Goal: Task Accomplishment & Management: Manage account settings

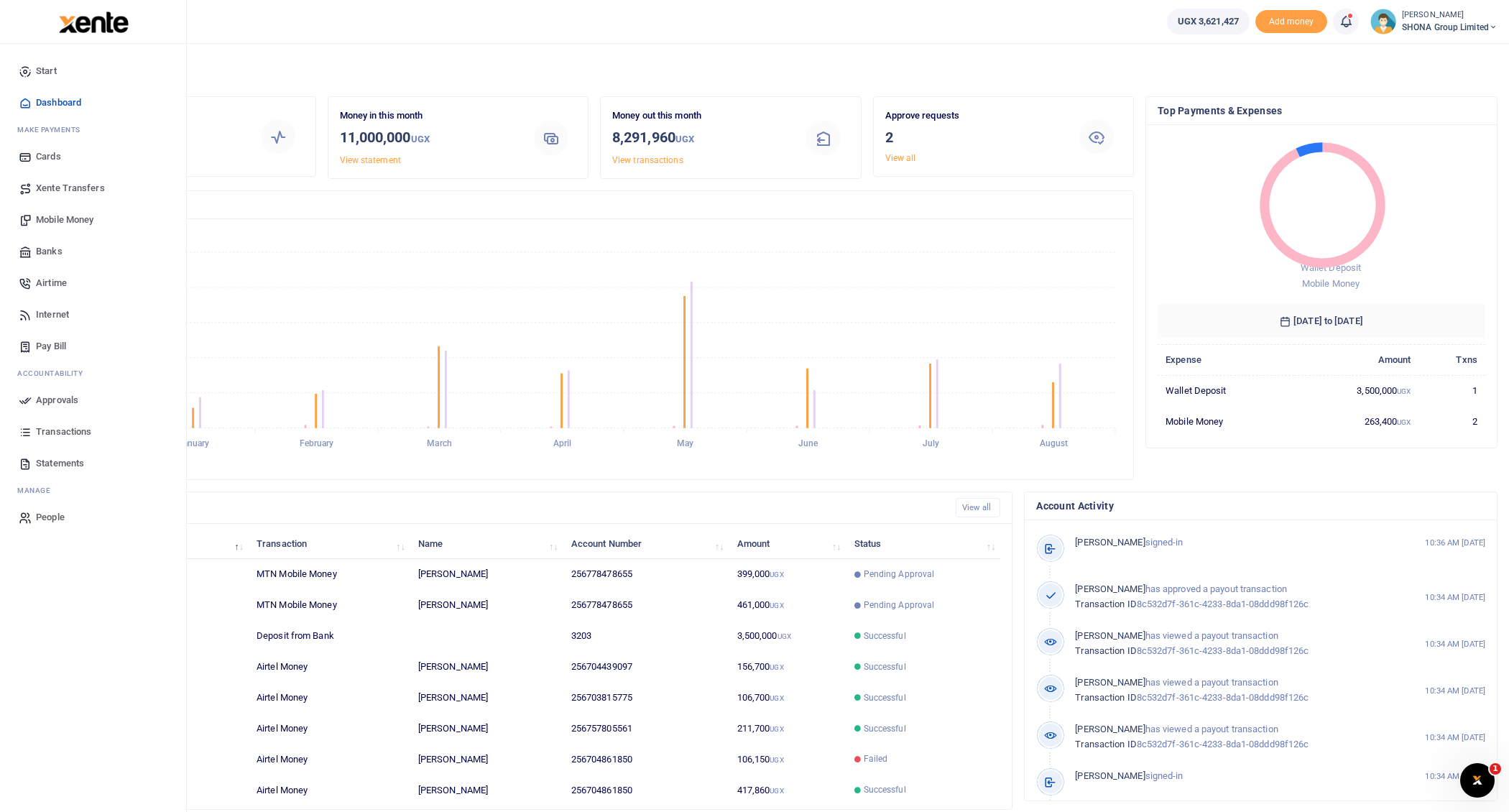
click at [75, 220] on span "Mobile Money" at bounding box center [64, 220] width 58 height 14
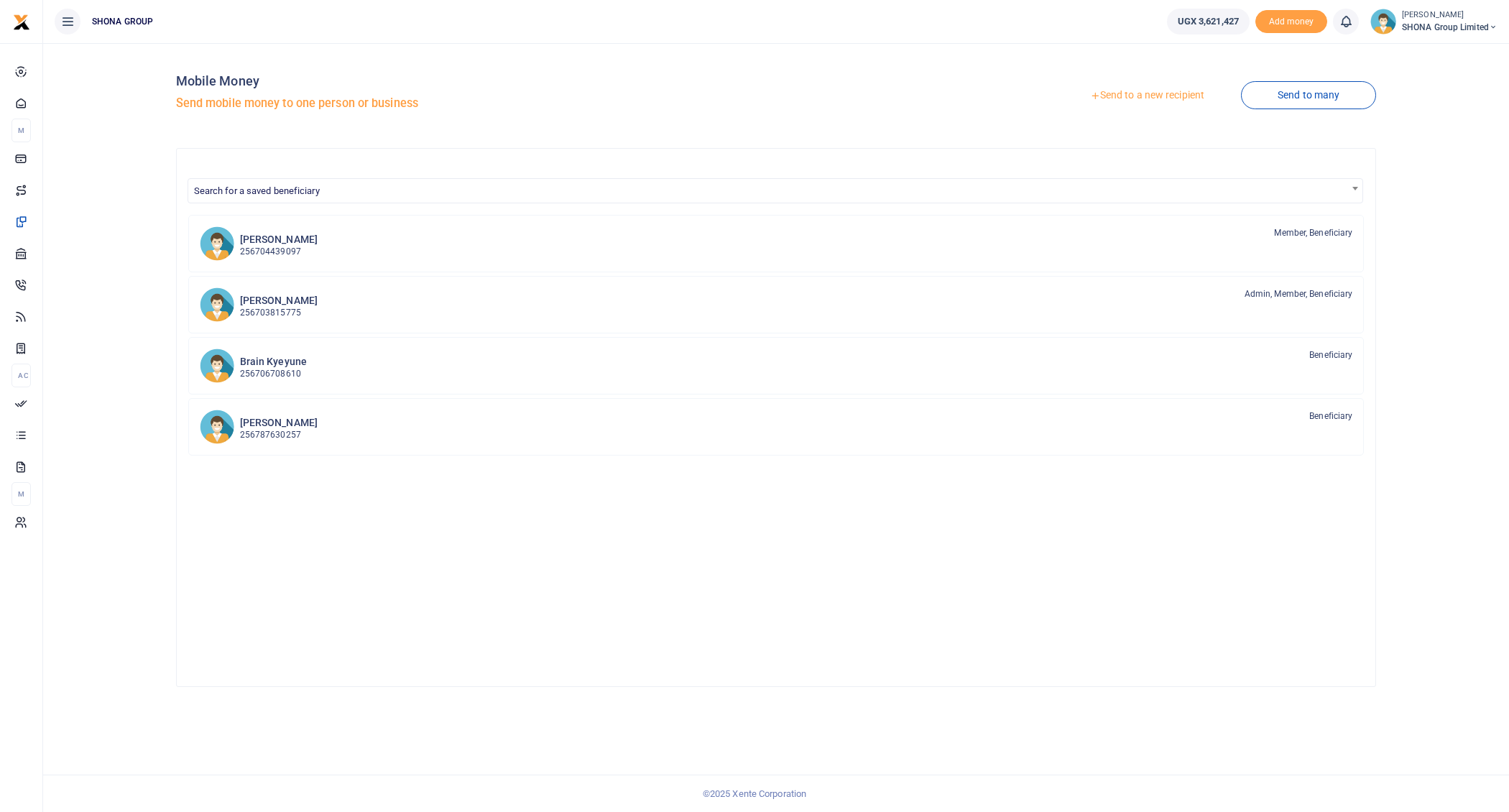
click at [1302, 100] on link "Send to many" at bounding box center [1308, 95] width 135 height 28
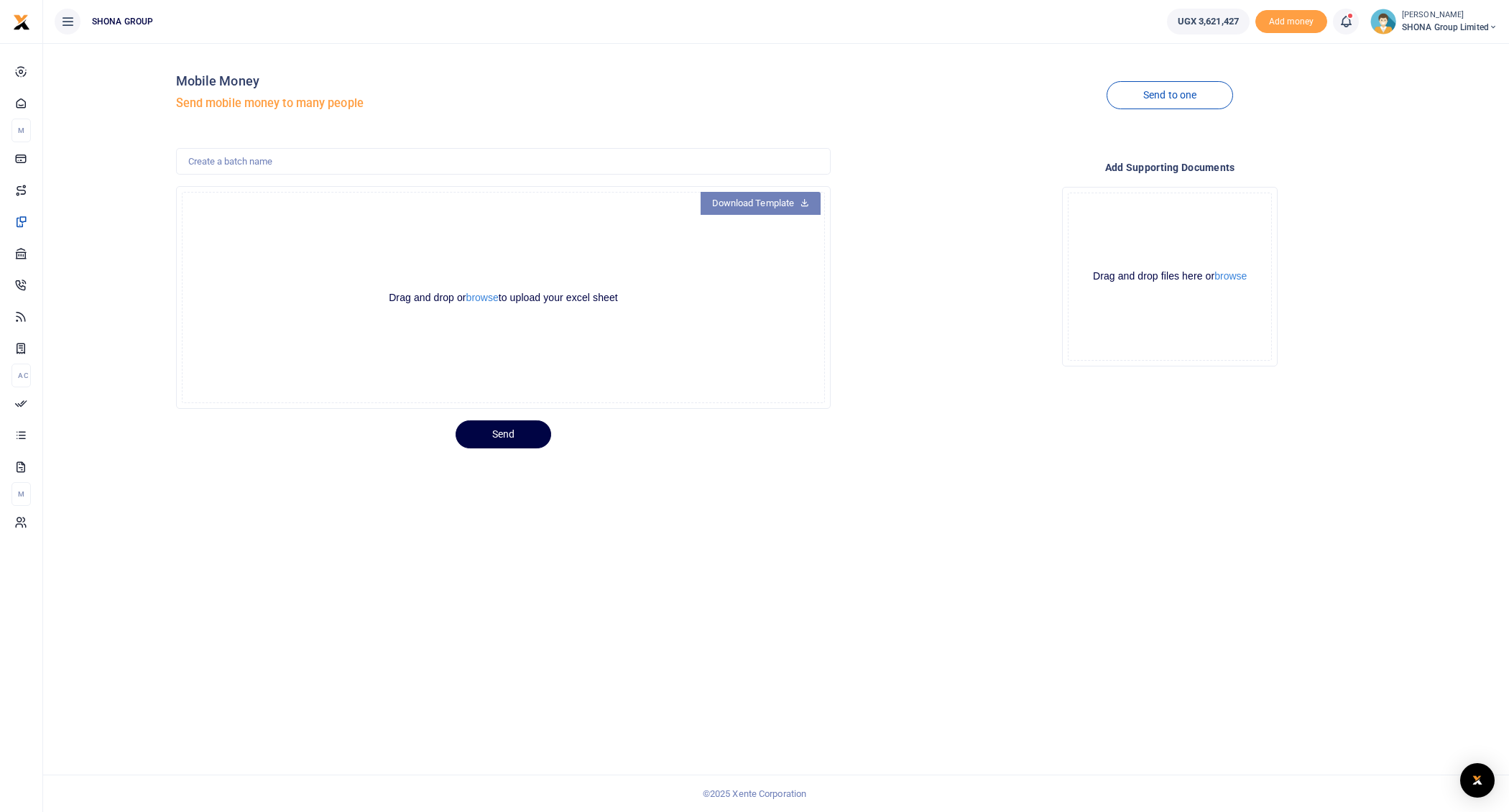
click at [786, 203] on link "Download Template" at bounding box center [761, 203] width 121 height 23
click at [485, 294] on button "browse" at bounding box center [482, 298] width 33 height 11
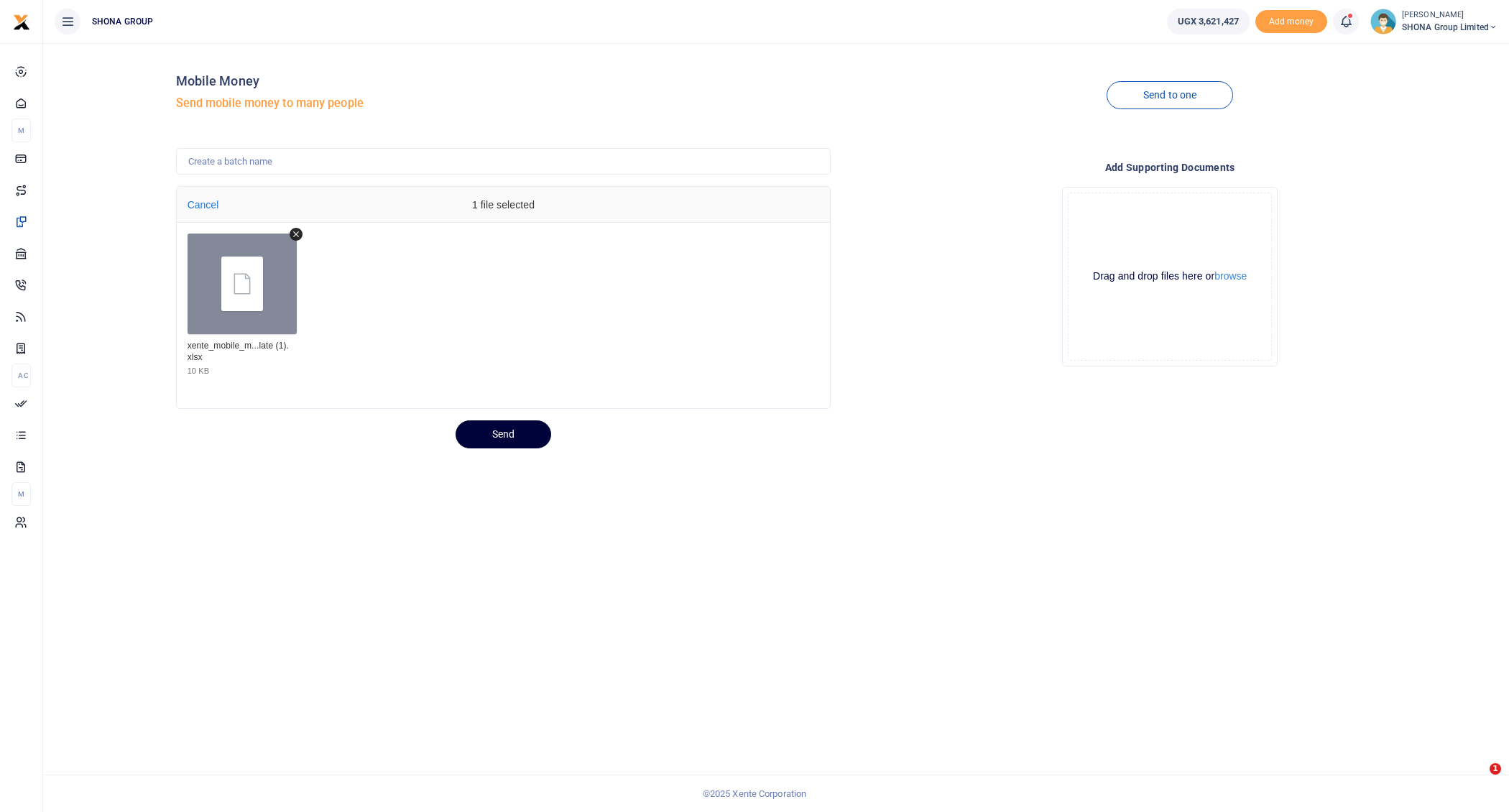
click at [489, 435] on button "Send" at bounding box center [504, 434] width 95 height 28
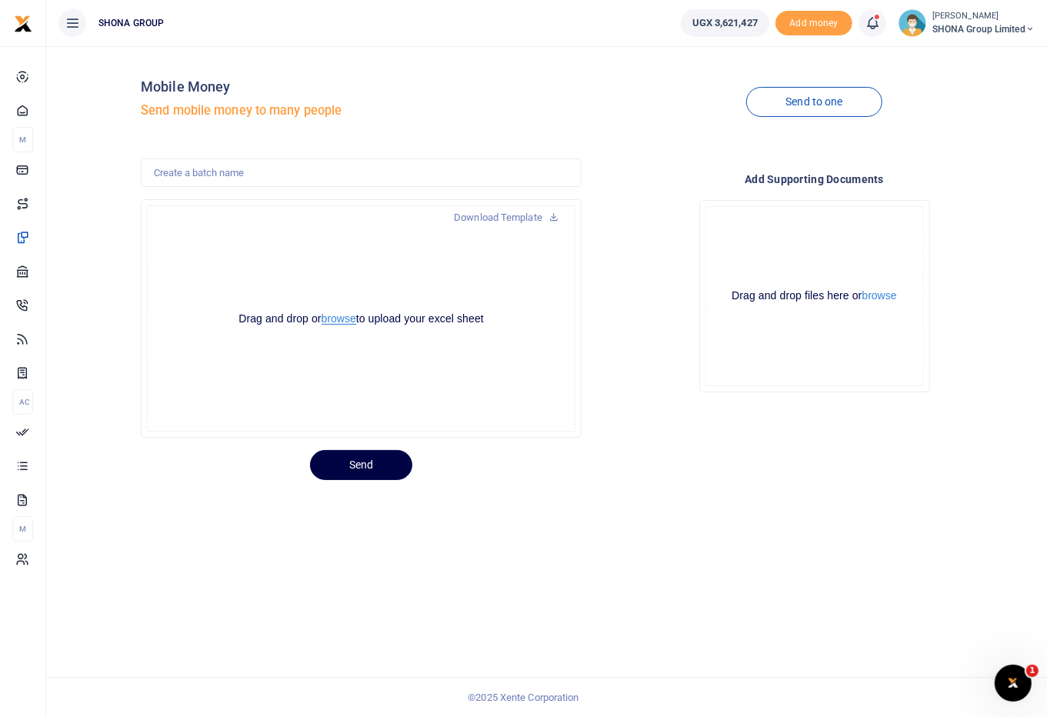
click at [339, 319] on button "browse" at bounding box center [338, 319] width 35 height 12
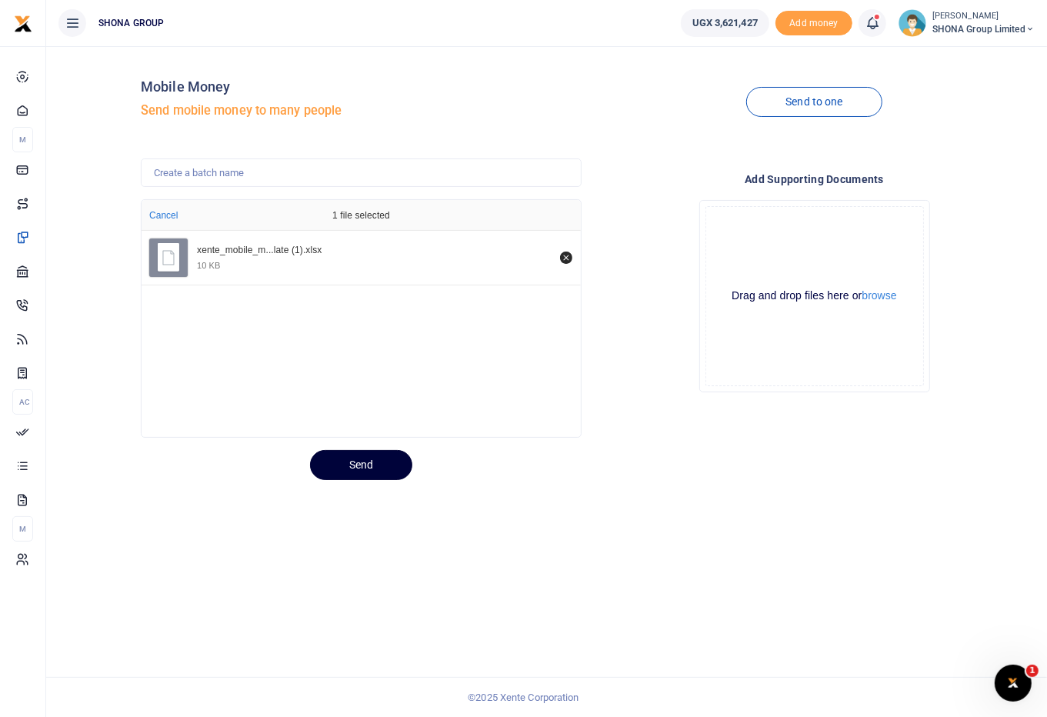
click at [355, 463] on button "Send" at bounding box center [361, 465] width 102 height 30
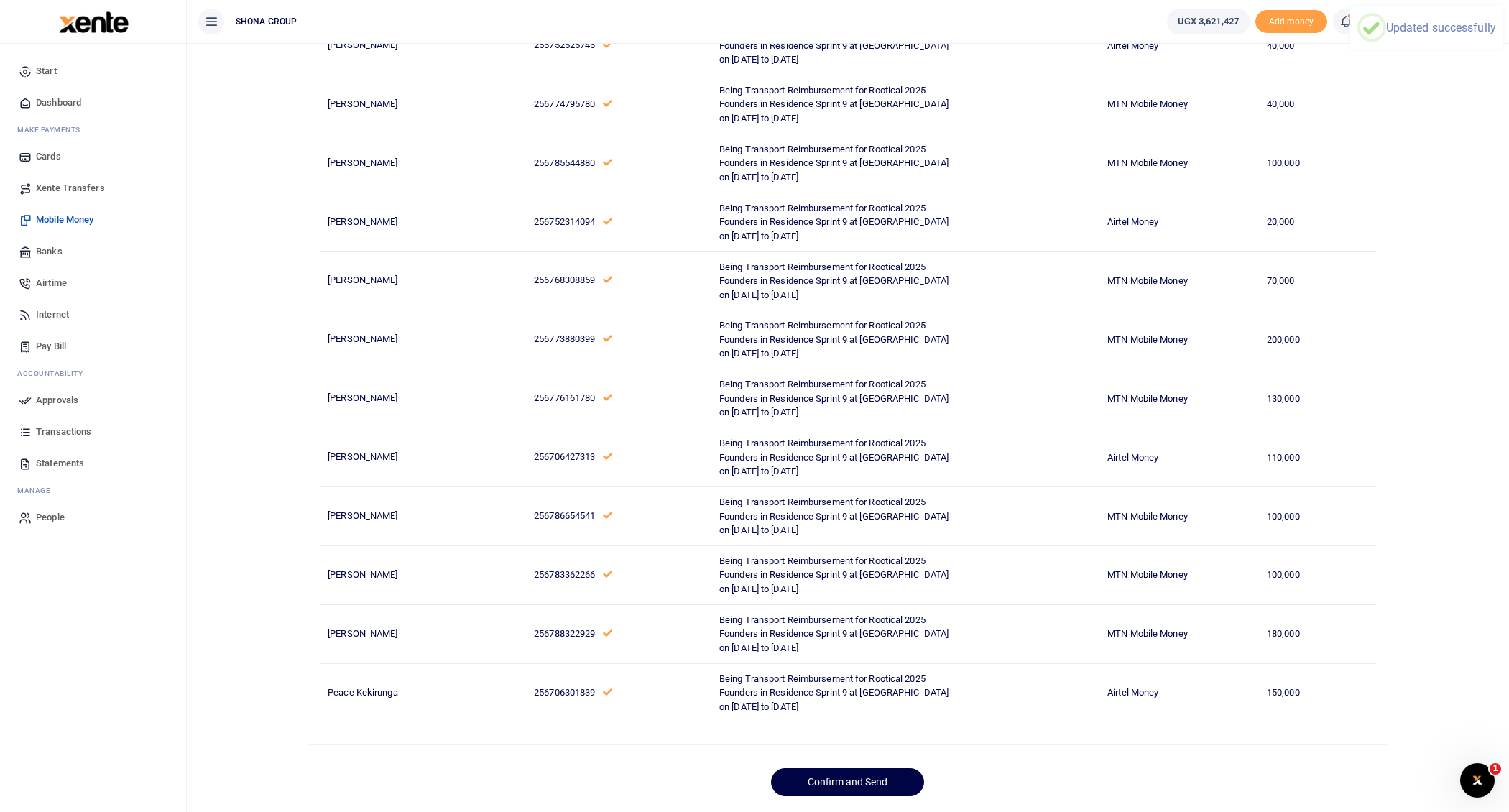
scroll to position [437, 0]
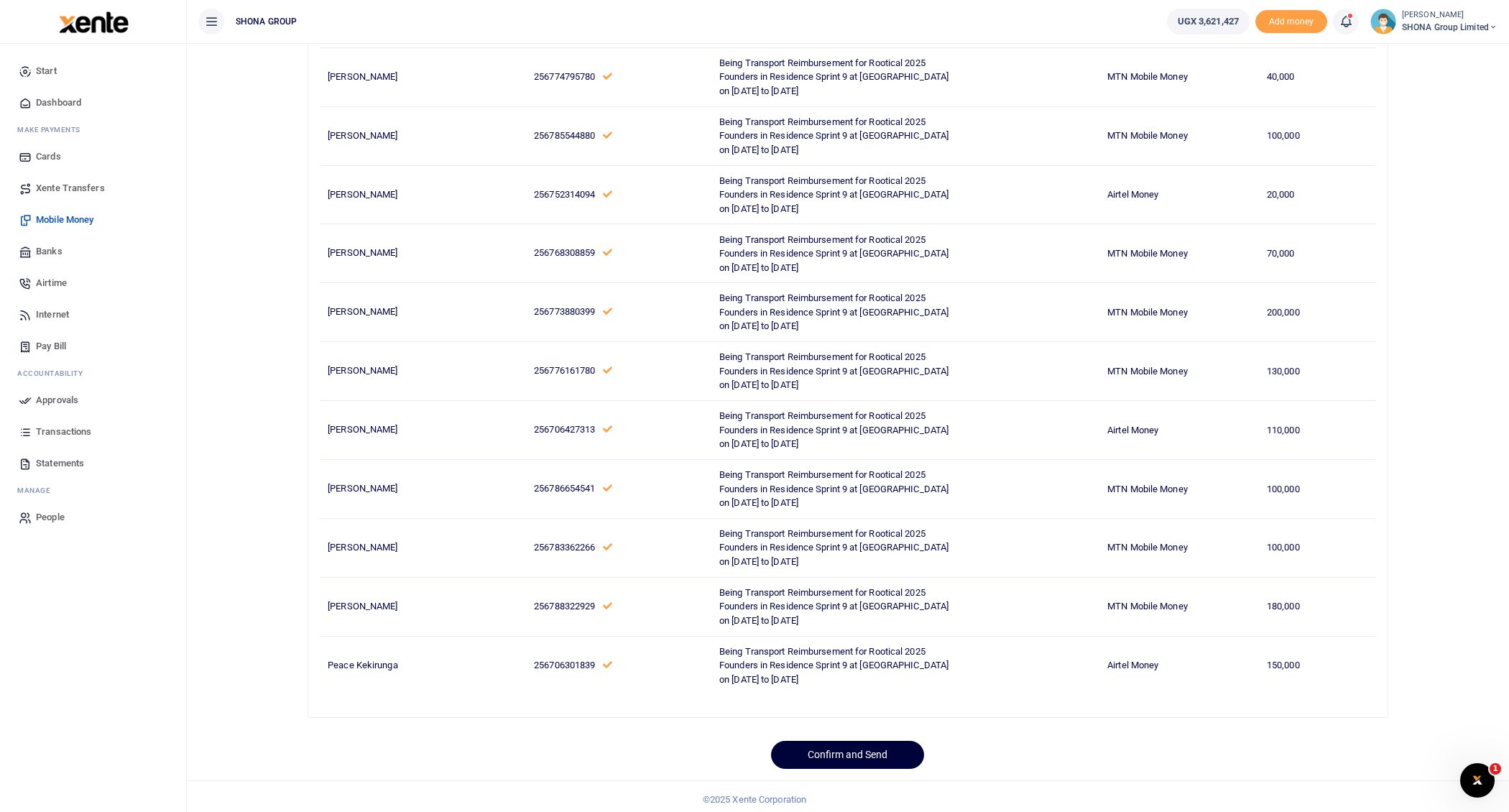
click at [842, 669] on button "Confirm and Send" at bounding box center [847, 755] width 153 height 28
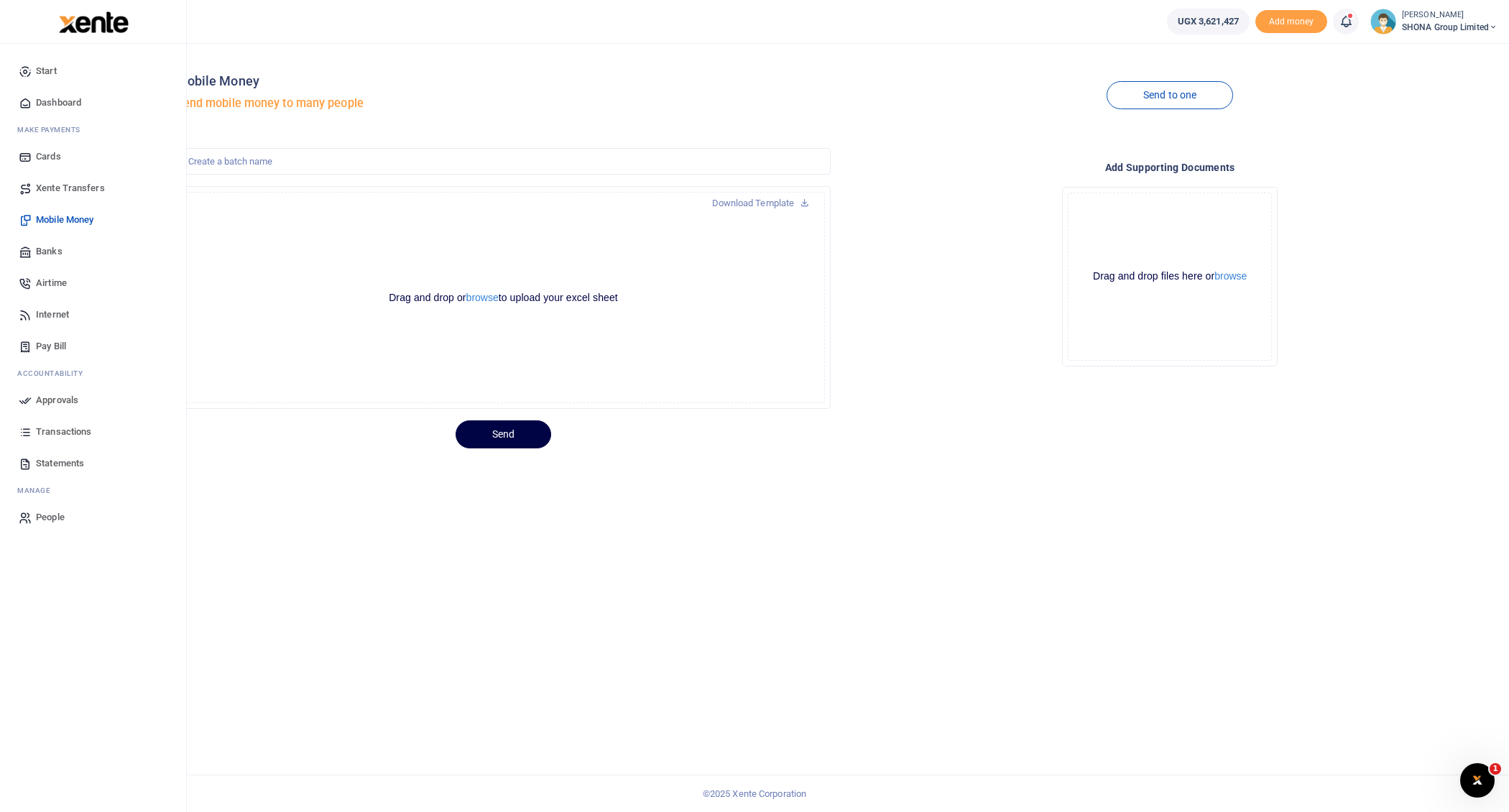
click at [41, 400] on span "Approvals" at bounding box center [56, 400] width 42 height 14
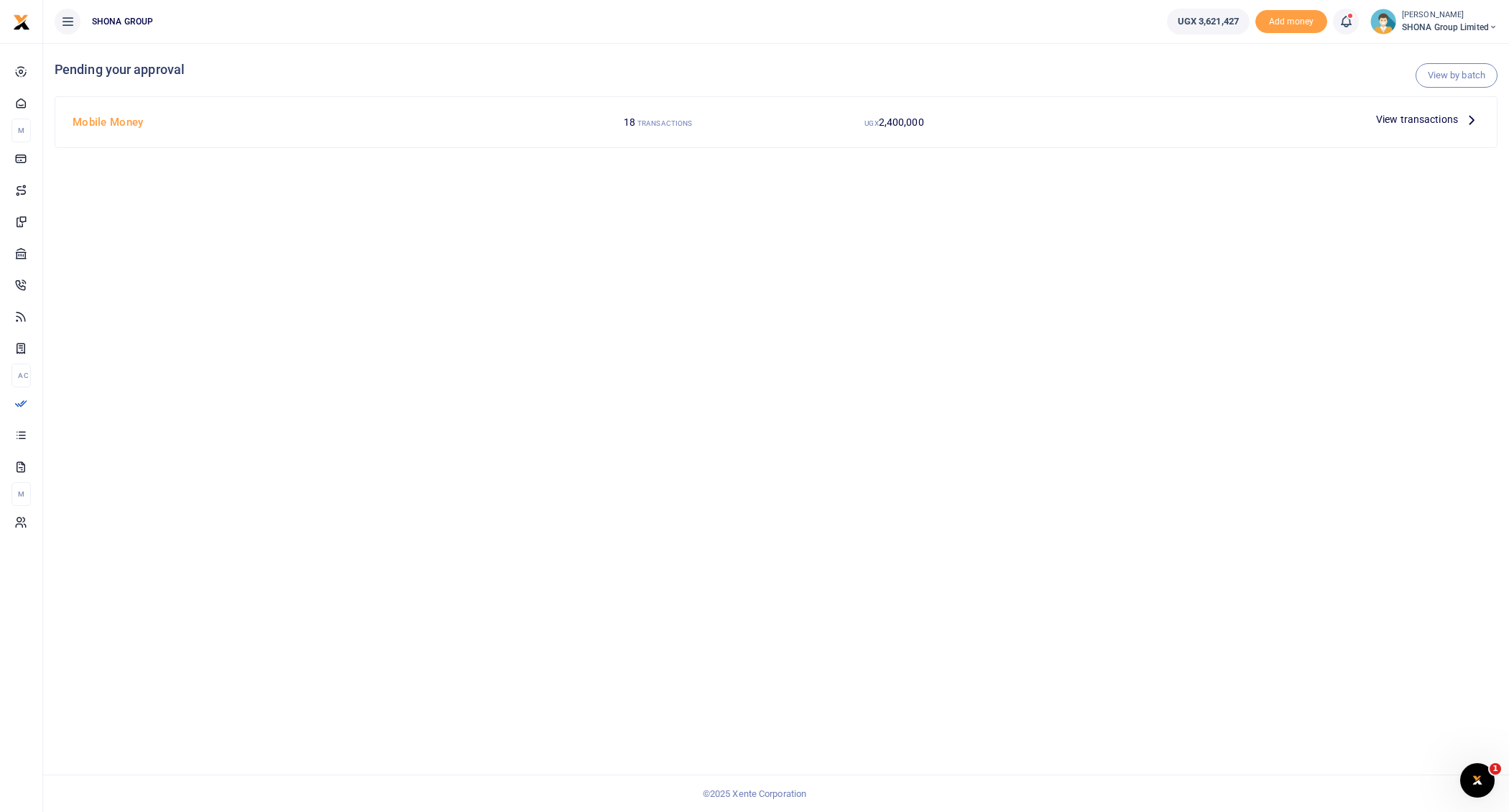
click at [1472, 120] on icon at bounding box center [1471, 119] width 16 height 16
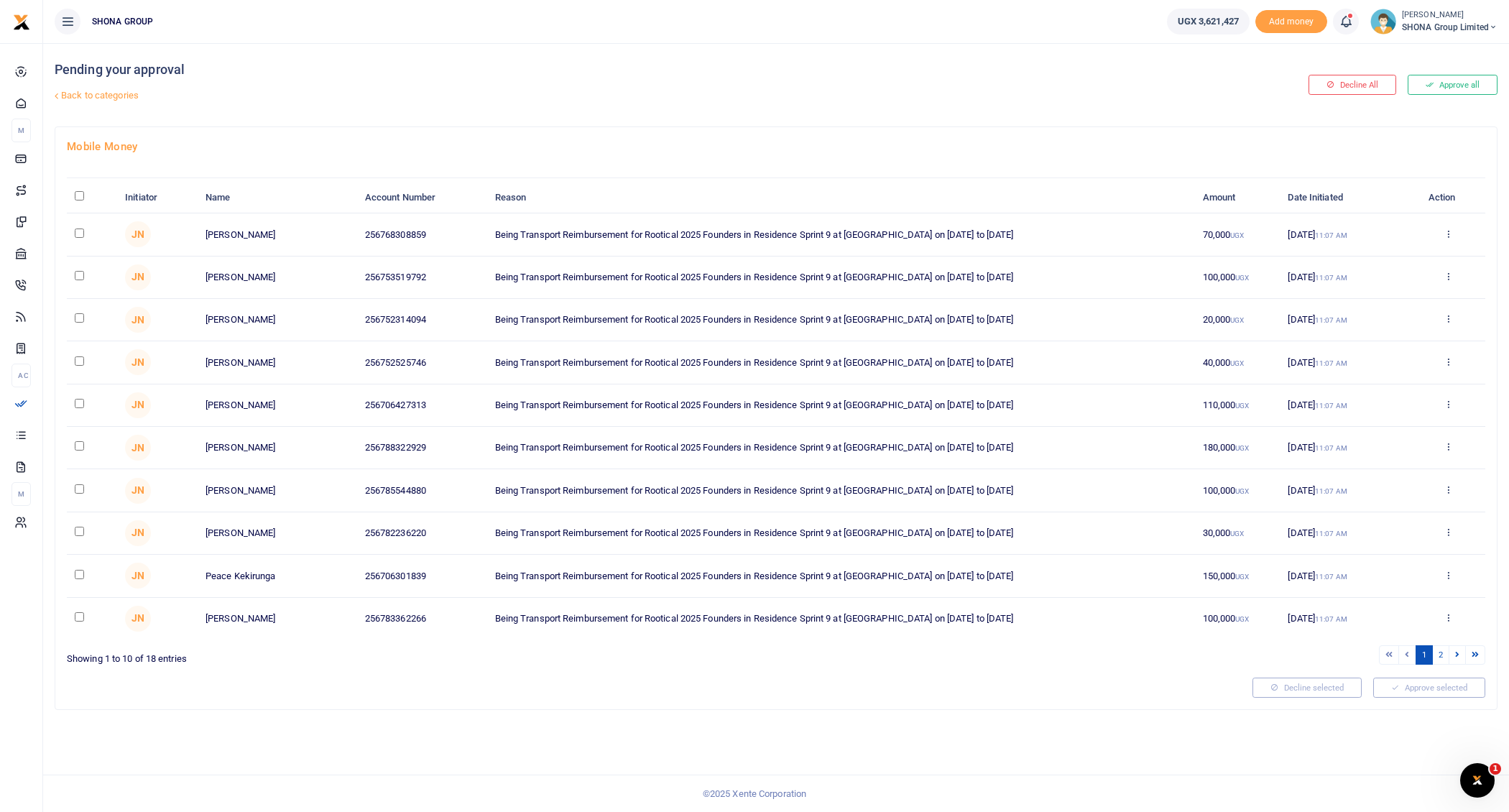
click at [81, 196] on input "\a \a : activate to sort column descending" at bounding box center [79, 196] width 9 height 9
checkbox input "true"
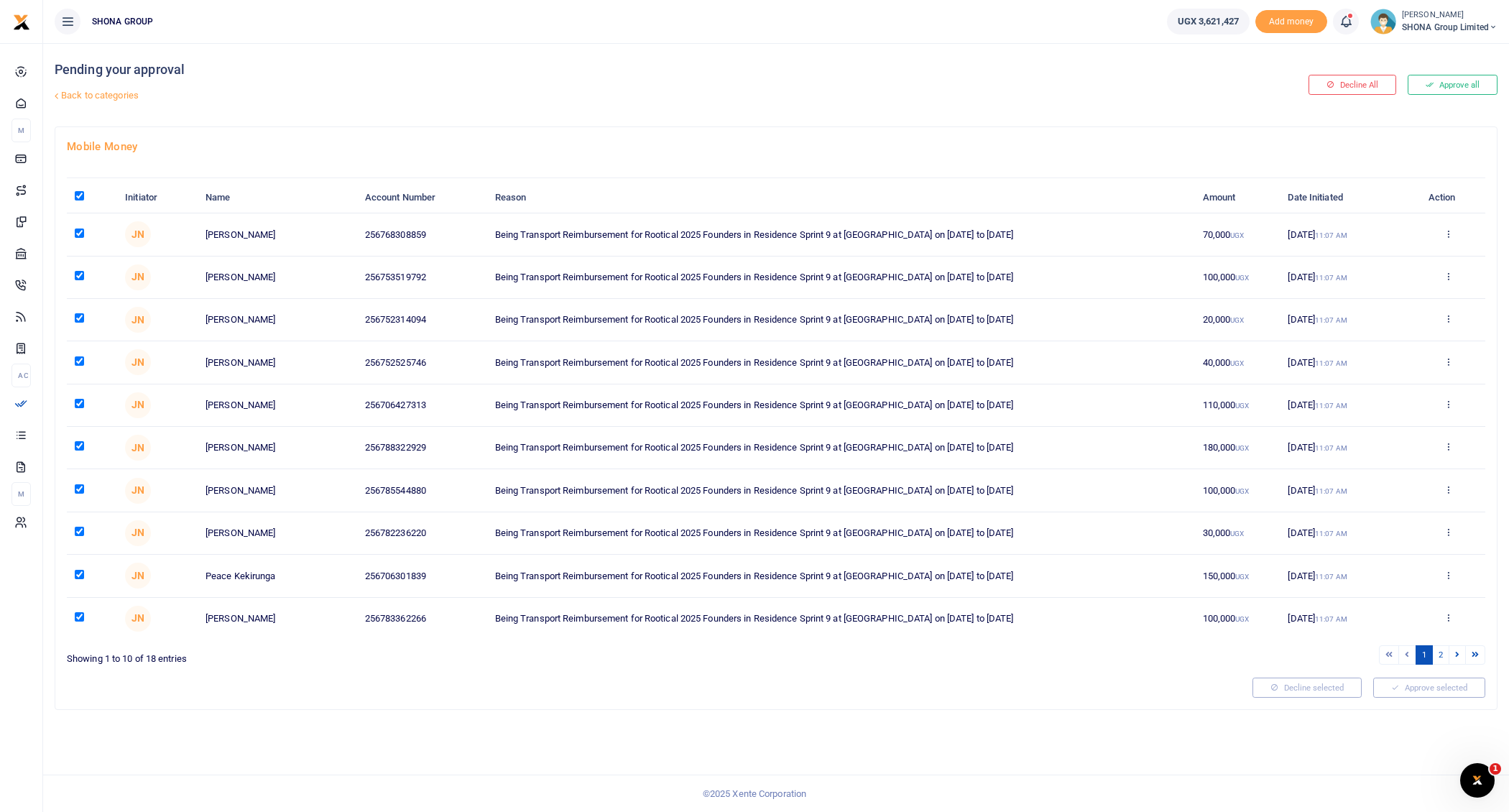
checkbox input "true"
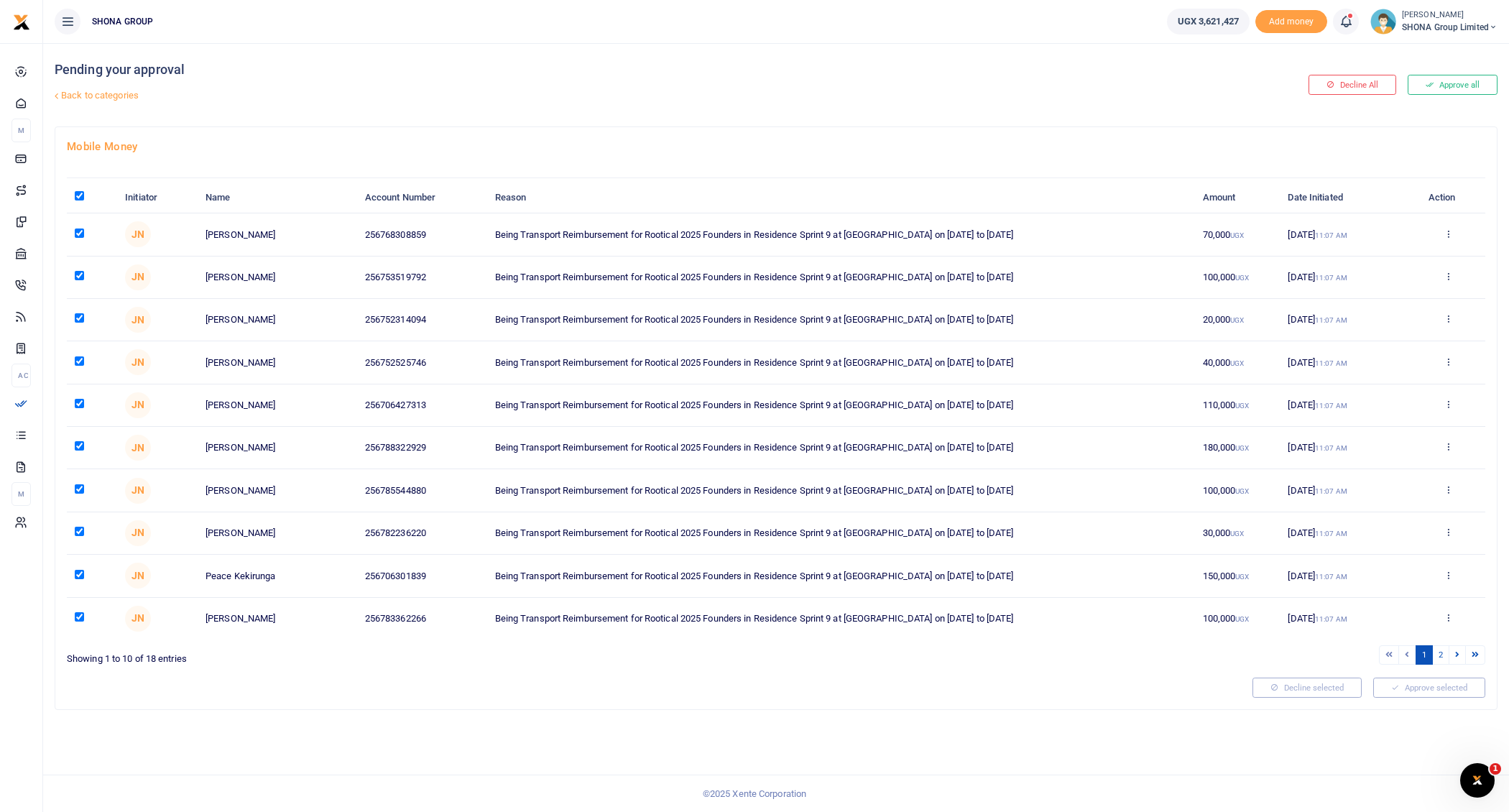
checkbox input "true"
click at [1442, 649] on link "2" at bounding box center [1441, 655] width 17 height 20
checkbox input "false"
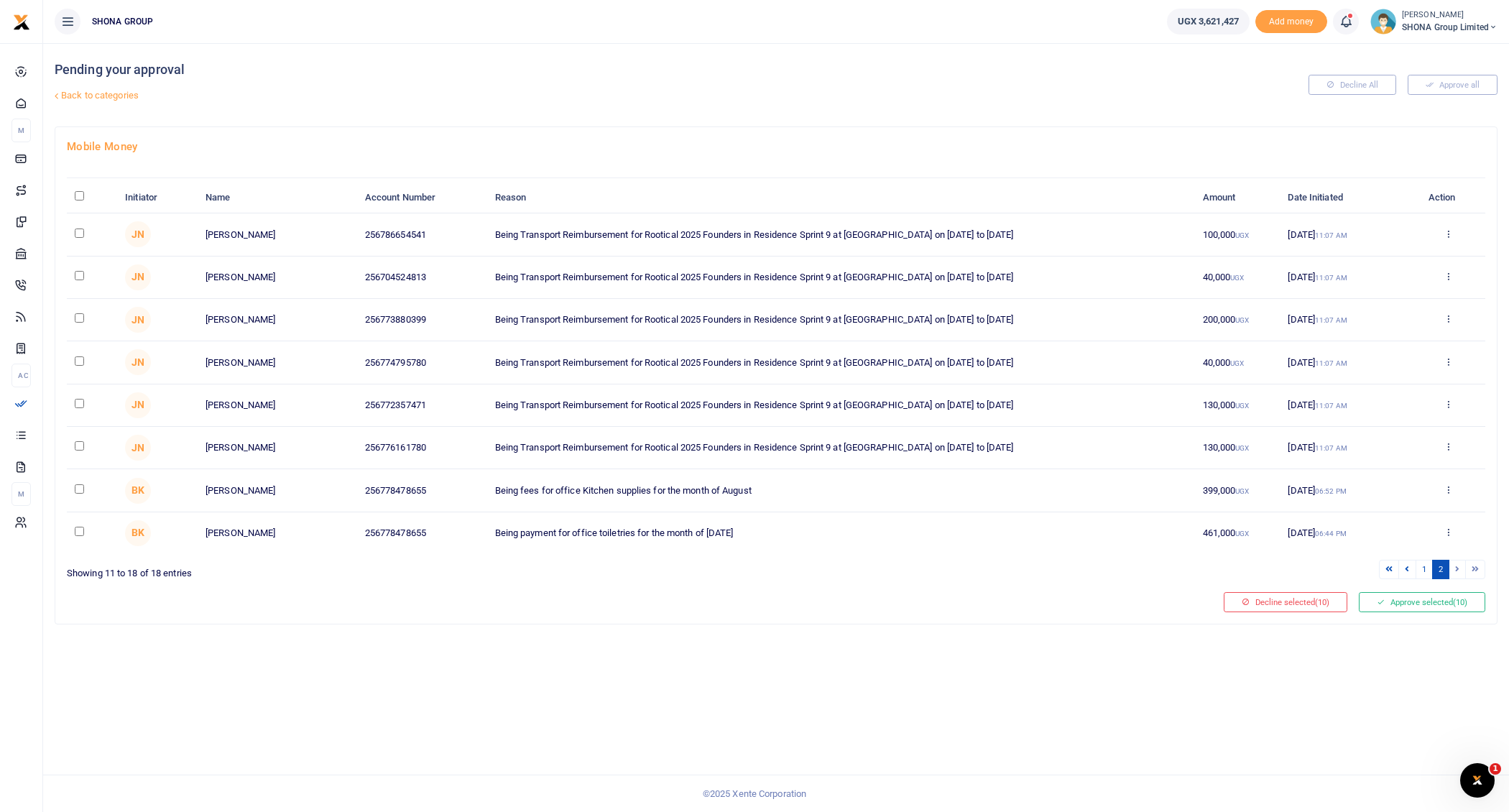
click at [73, 232] on td at bounding box center [93, 234] width 50 height 42
click at [78, 235] on input "checkbox" at bounding box center [79, 234] width 9 height 9
checkbox input "true"
click at [80, 272] on input "checkbox" at bounding box center [79, 276] width 9 height 9
checkbox input "true"
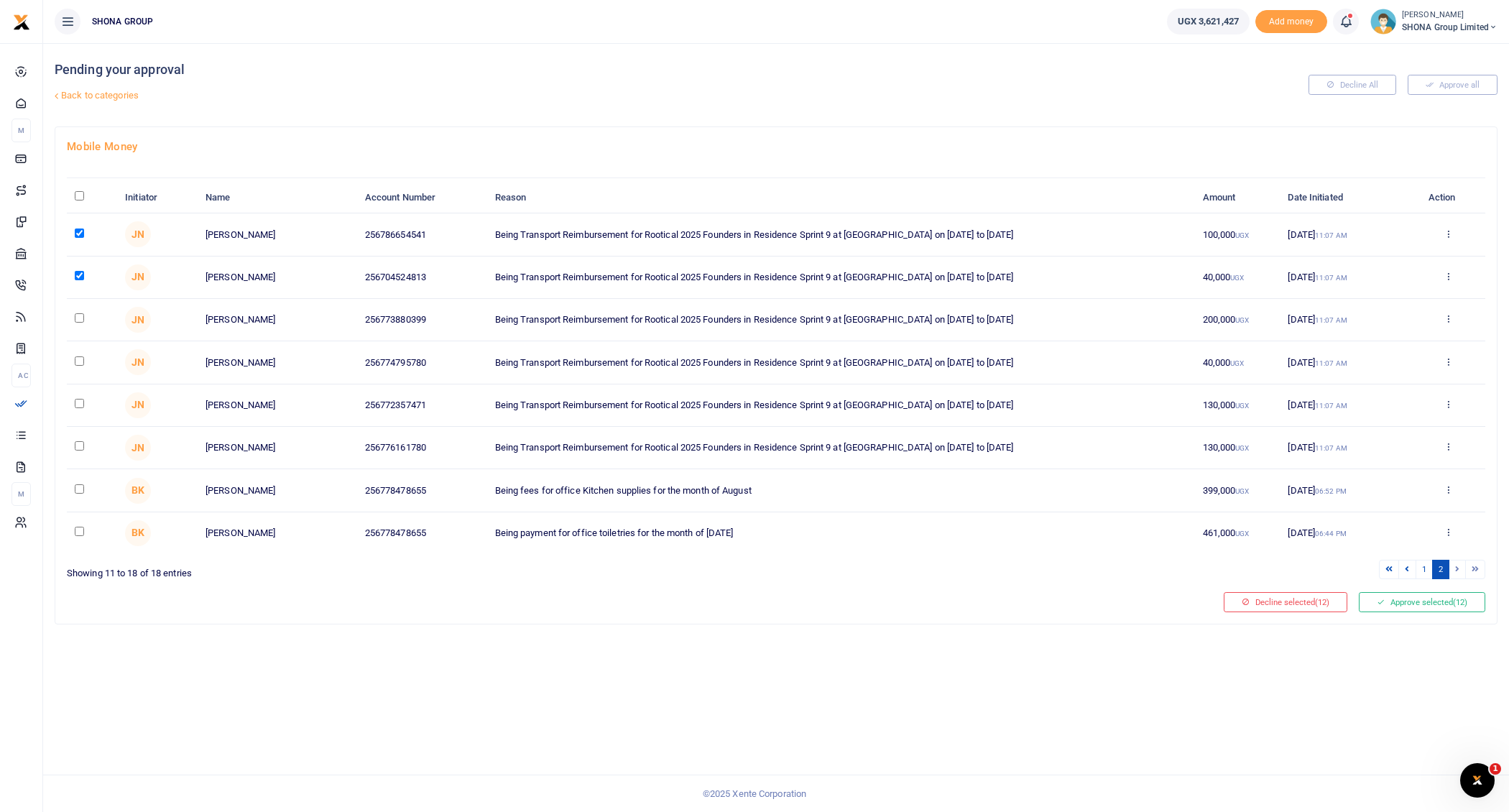
click at [78, 315] on input "checkbox" at bounding box center [79, 318] width 9 height 9
checkbox input "true"
click at [79, 357] on input "checkbox" at bounding box center [79, 361] width 9 height 9
checkbox input "true"
click at [78, 402] on input "checkbox" at bounding box center [79, 404] width 9 height 9
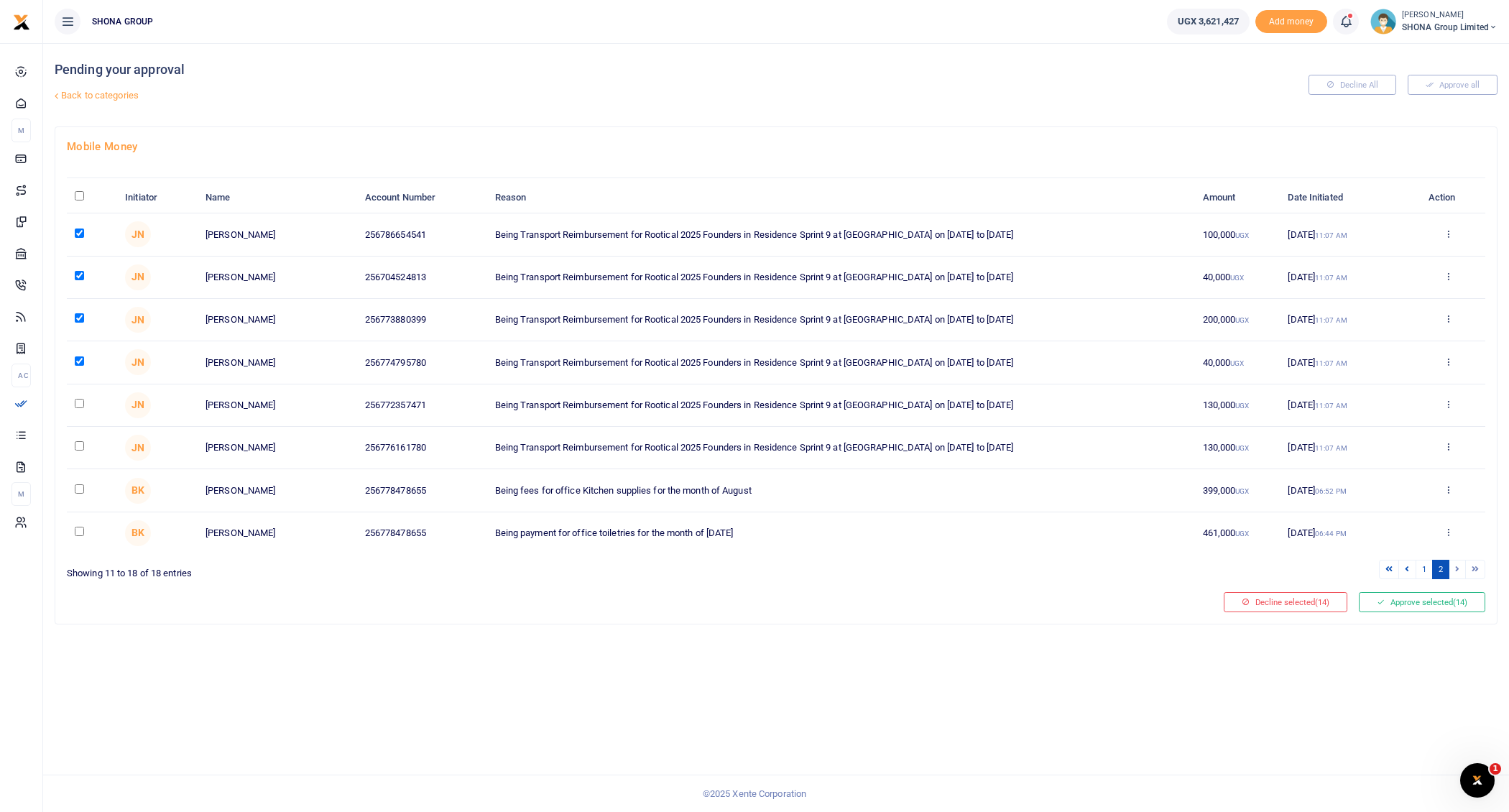
checkbox input "true"
click at [79, 448] on td at bounding box center [93, 448] width 50 height 42
click at [79, 445] on input "checkbox" at bounding box center [79, 446] width 9 height 9
checkbox input "true"
click at [1459, 567] on li at bounding box center [1458, 569] width 17 height 20
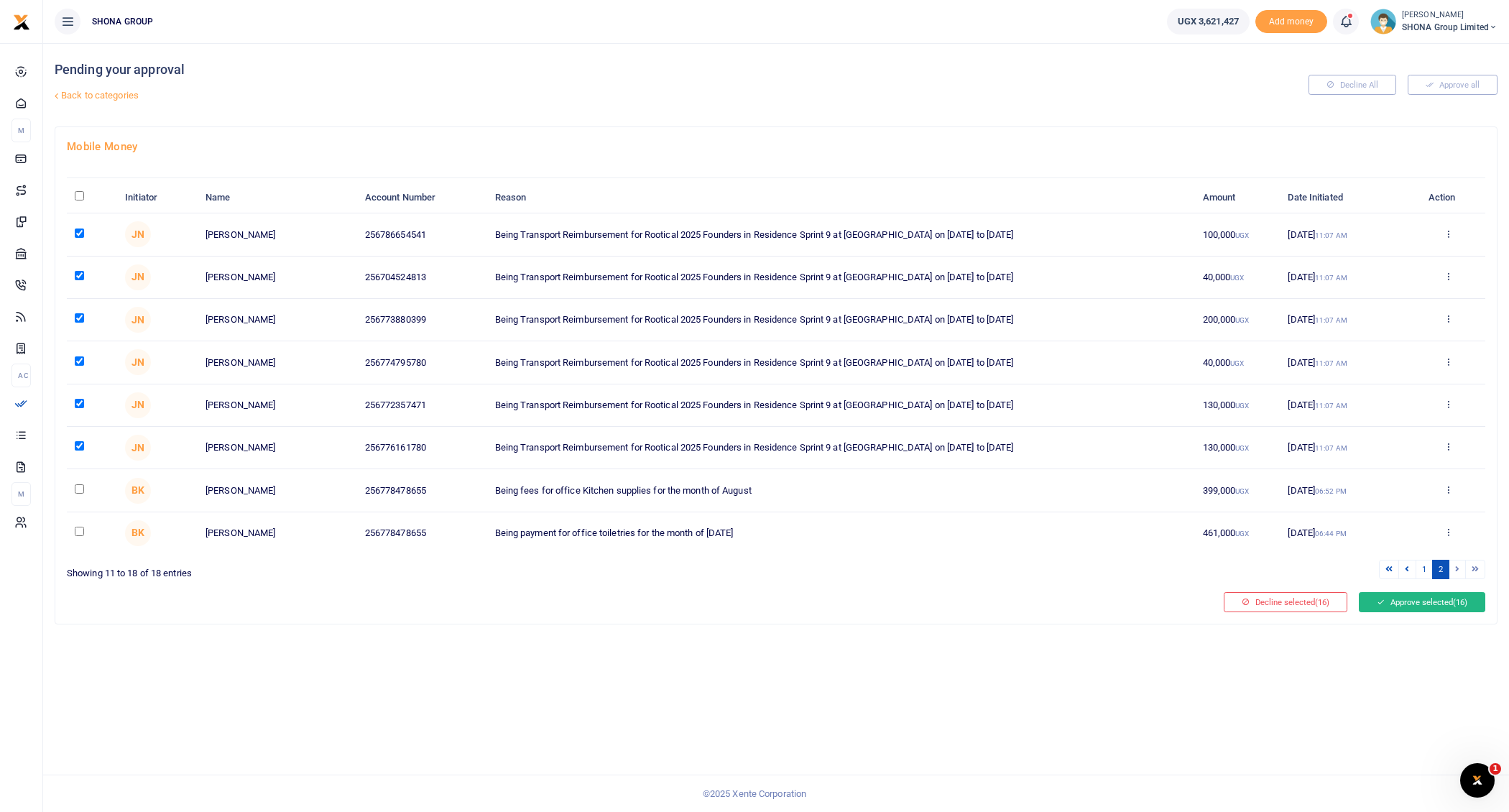
click at [1433, 595] on button "Approve selected (16)" at bounding box center [1421, 603] width 126 height 21
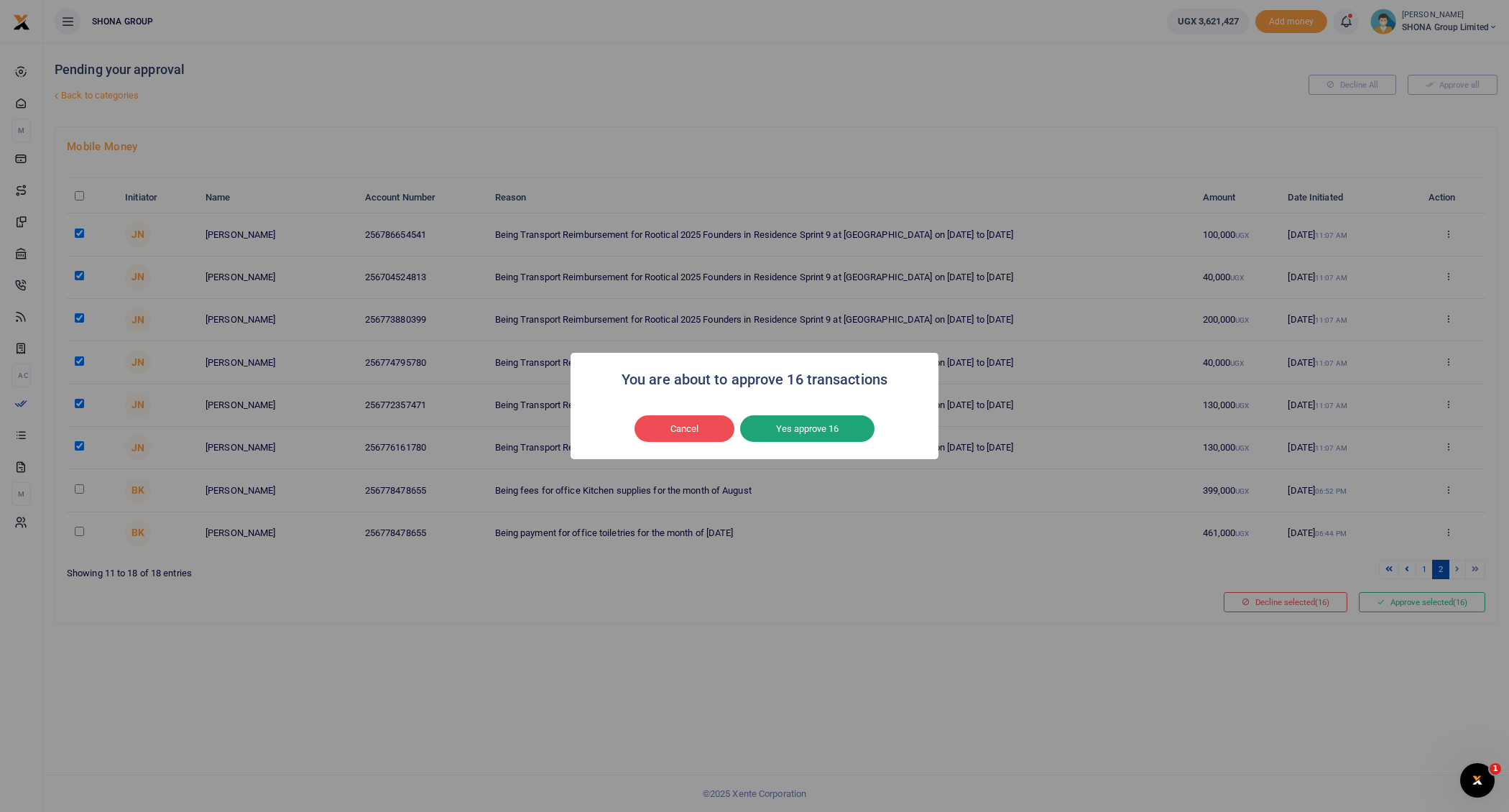
click at [794, 428] on button "Yes approve 16" at bounding box center [807, 428] width 135 height 27
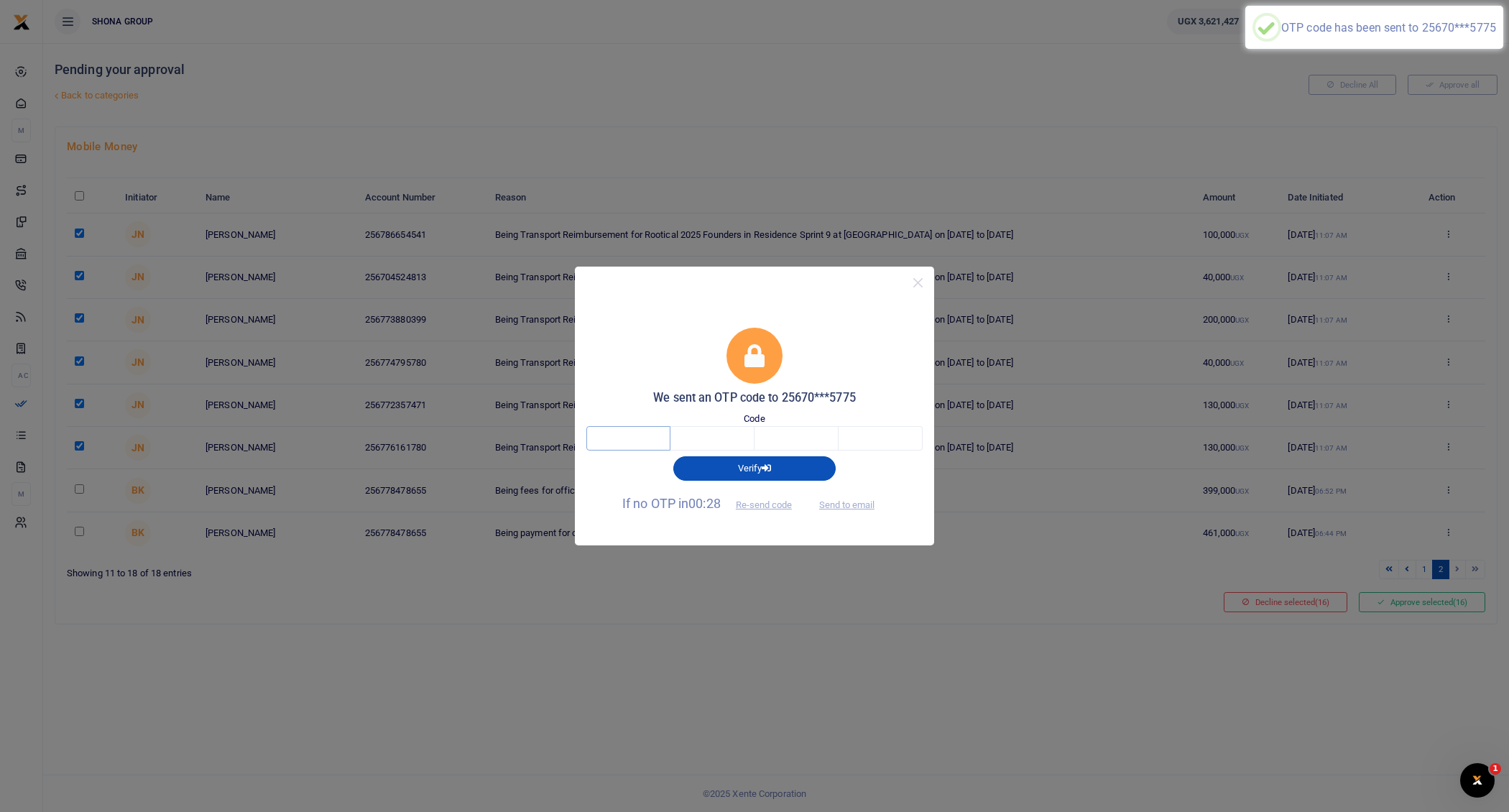
click at [621, 437] on input "text" at bounding box center [628, 438] width 84 height 24
type input "7"
type input "5"
type input "0"
type input "1"
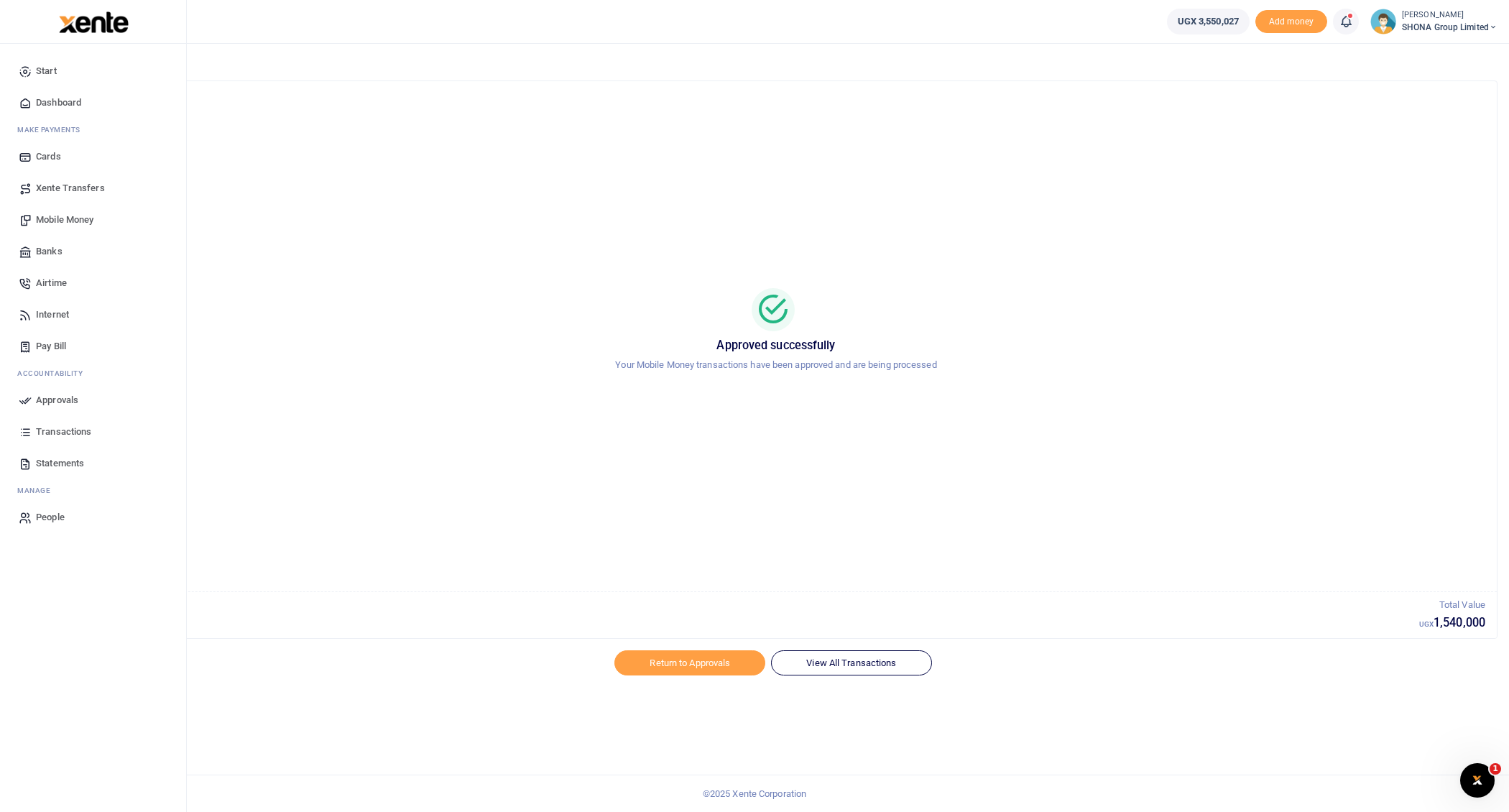
click at [52, 428] on span "Transactions" at bounding box center [63, 431] width 55 height 14
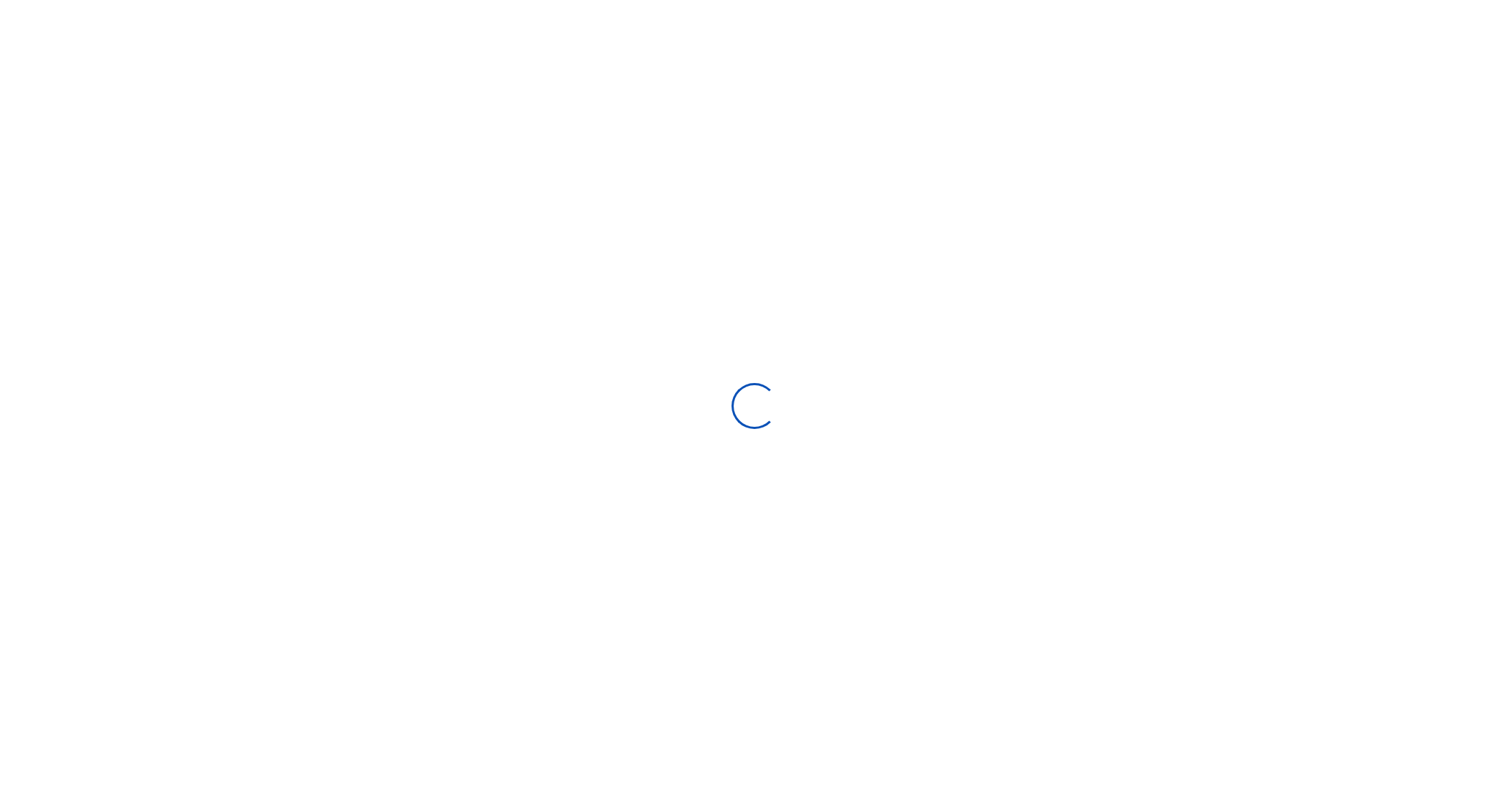
select select
type input "[DATE] - [DATE]"
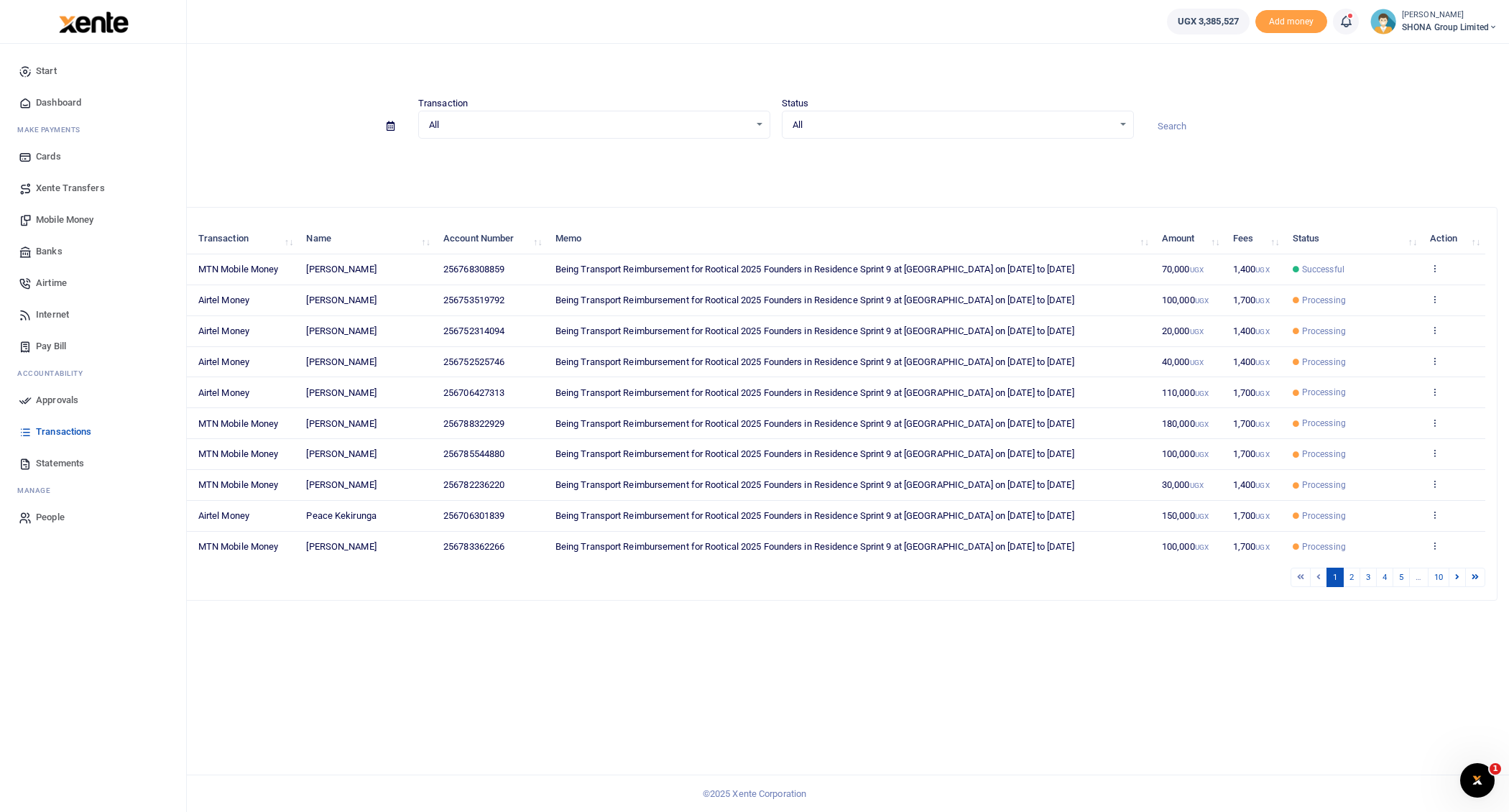
click at [57, 397] on span "Approvals" at bounding box center [56, 400] width 42 height 14
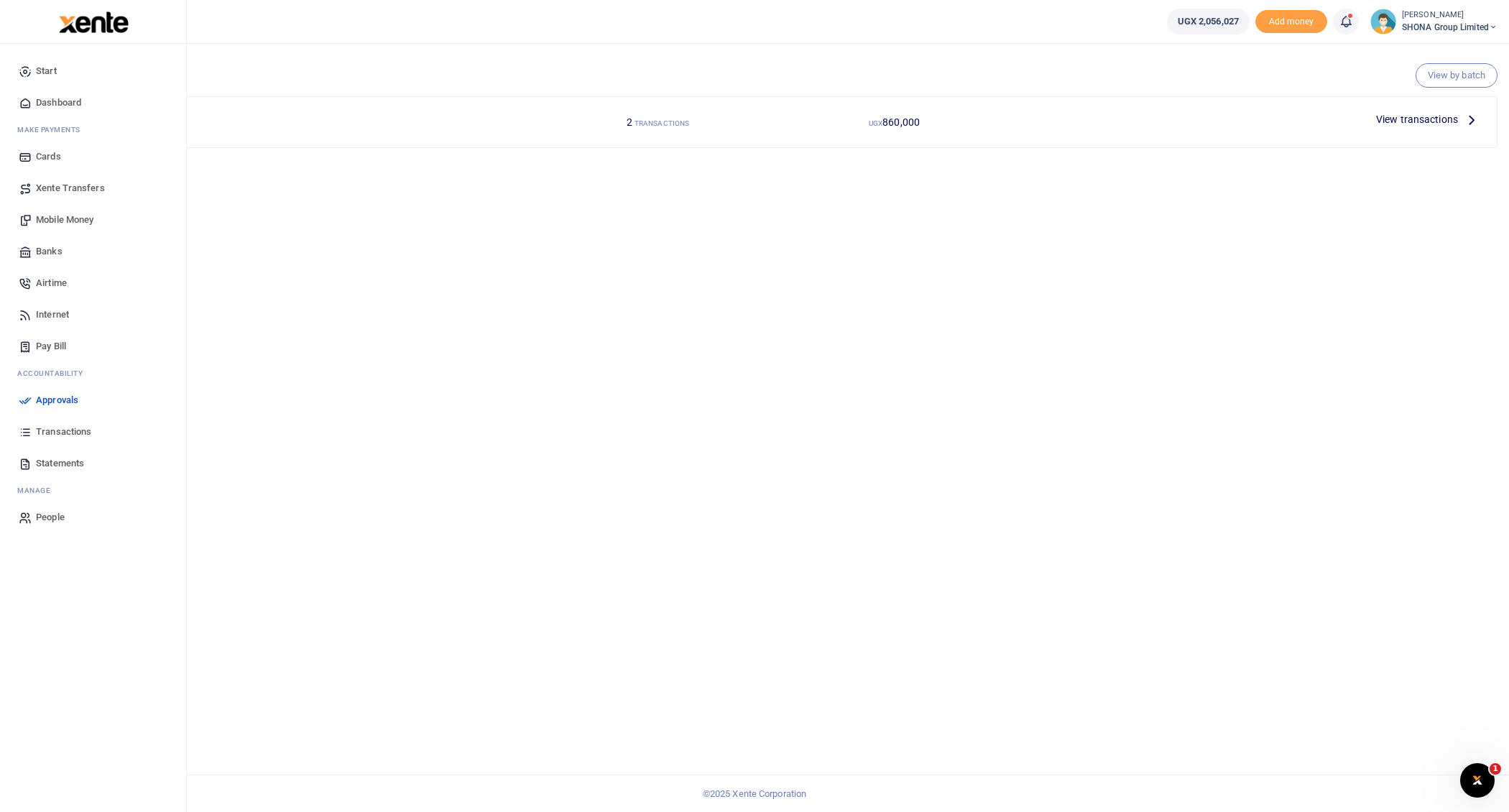
click at [57, 428] on span "Transactions" at bounding box center [63, 431] width 55 height 14
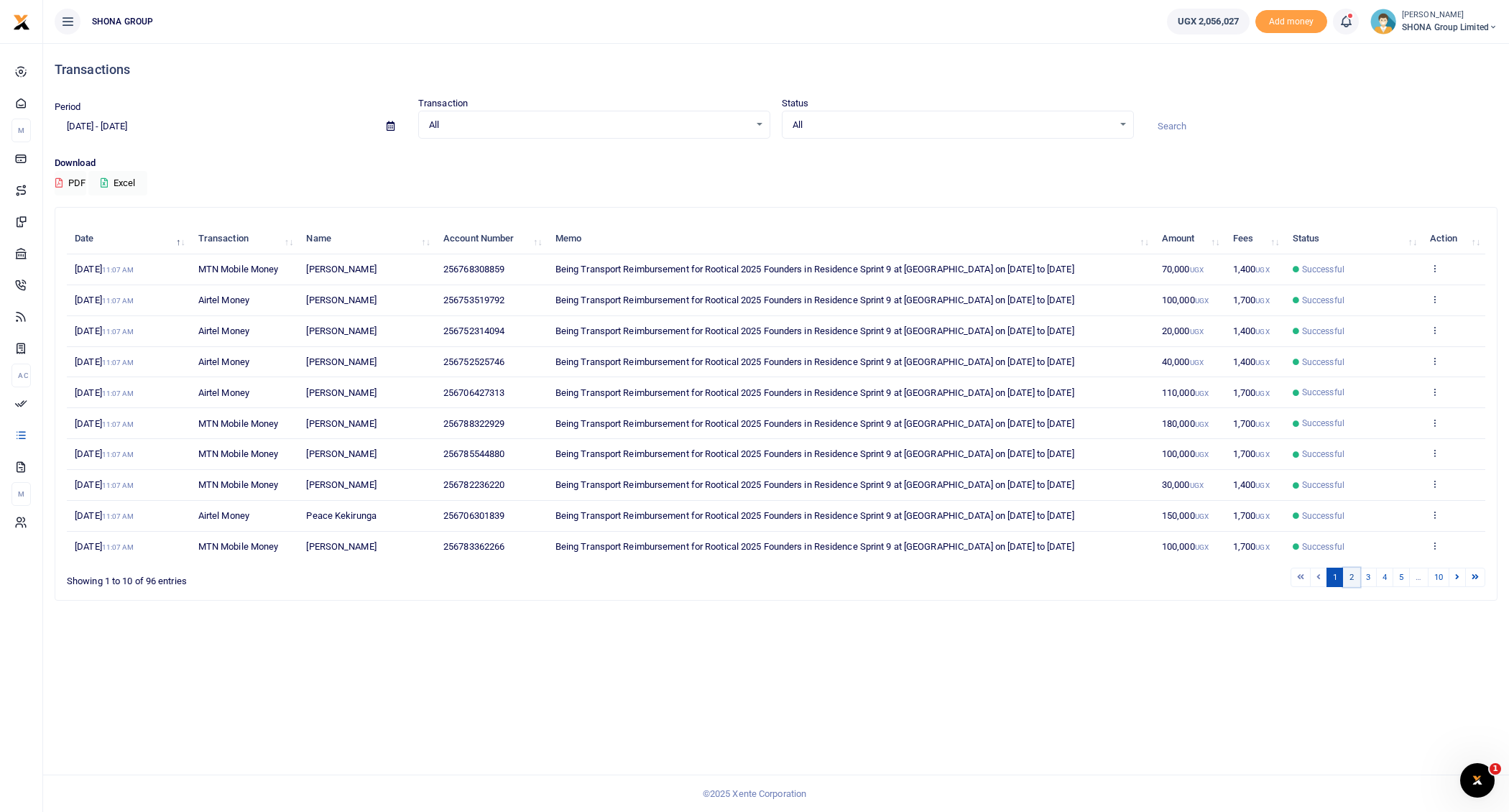
click at [1355, 571] on link "2" at bounding box center [1351, 577] width 17 height 20
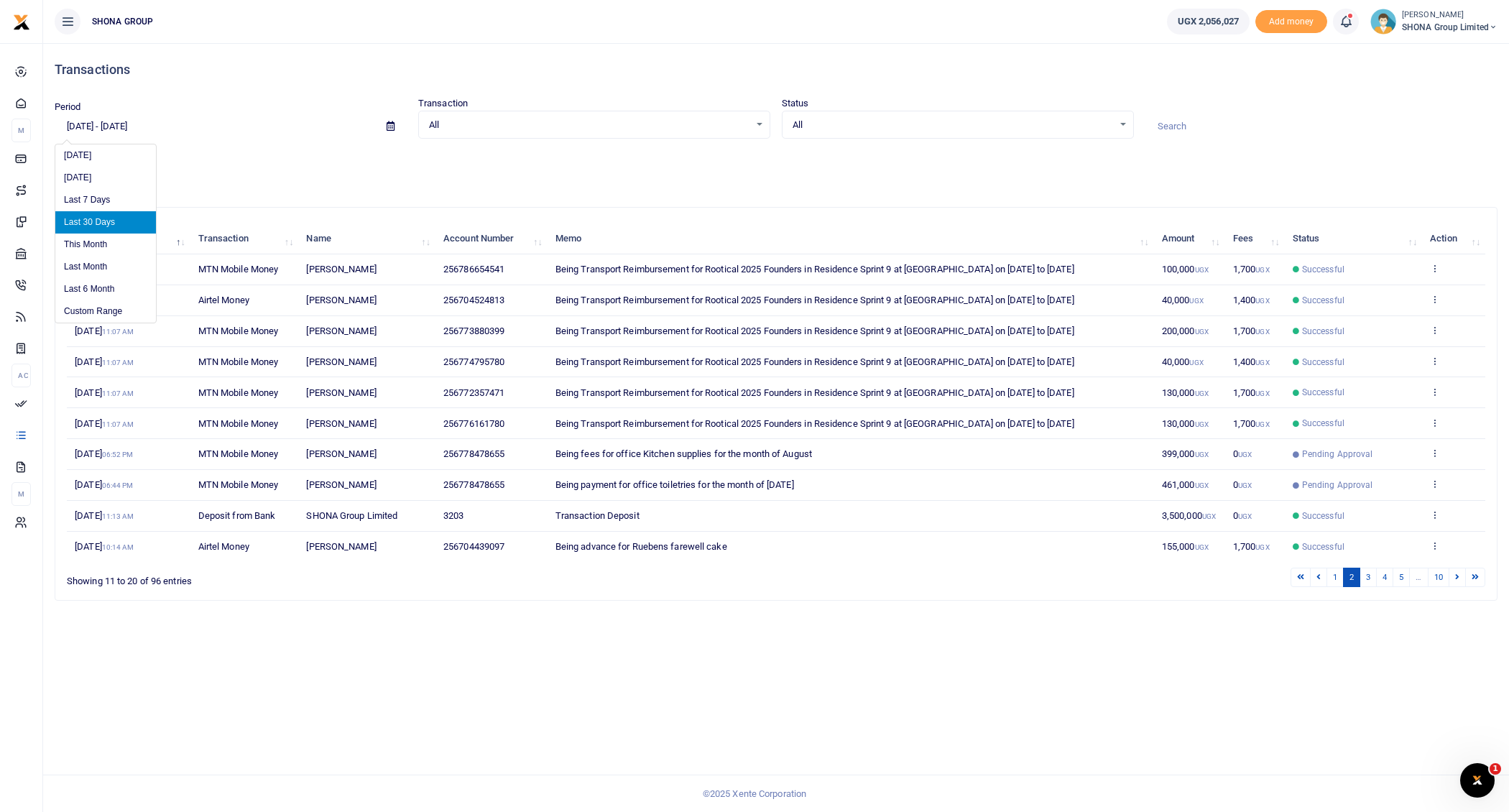
click at [147, 124] on input "07/18/2025 - 08/16/2025" at bounding box center [214, 126] width 320 height 24
click at [105, 154] on li "Today" at bounding box center [106, 156] width 101 height 22
type input "08/16/2025 - 08/16/2025"
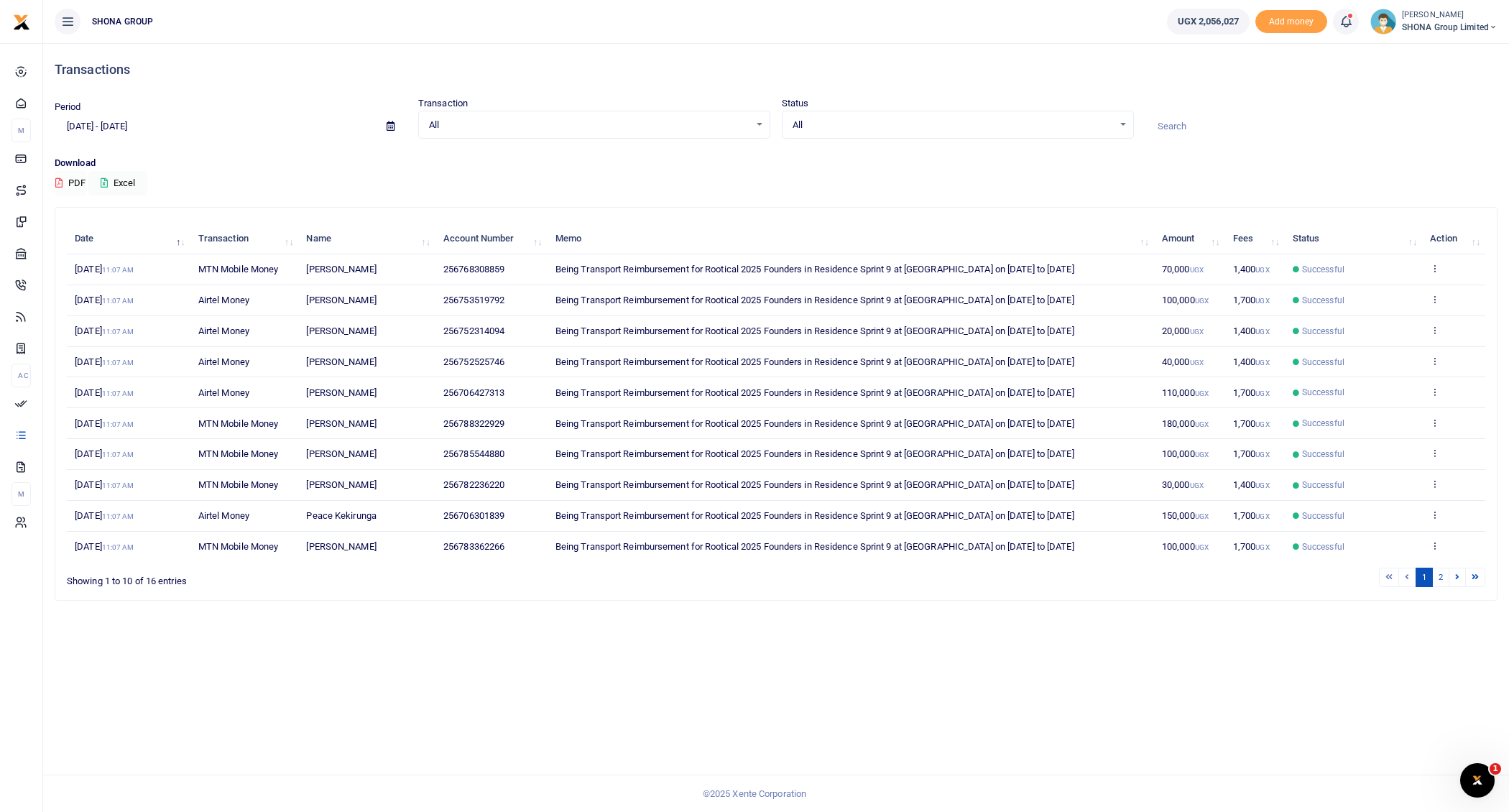
click at [66, 178] on button "PDF" at bounding box center [70, 183] width 32 height 24
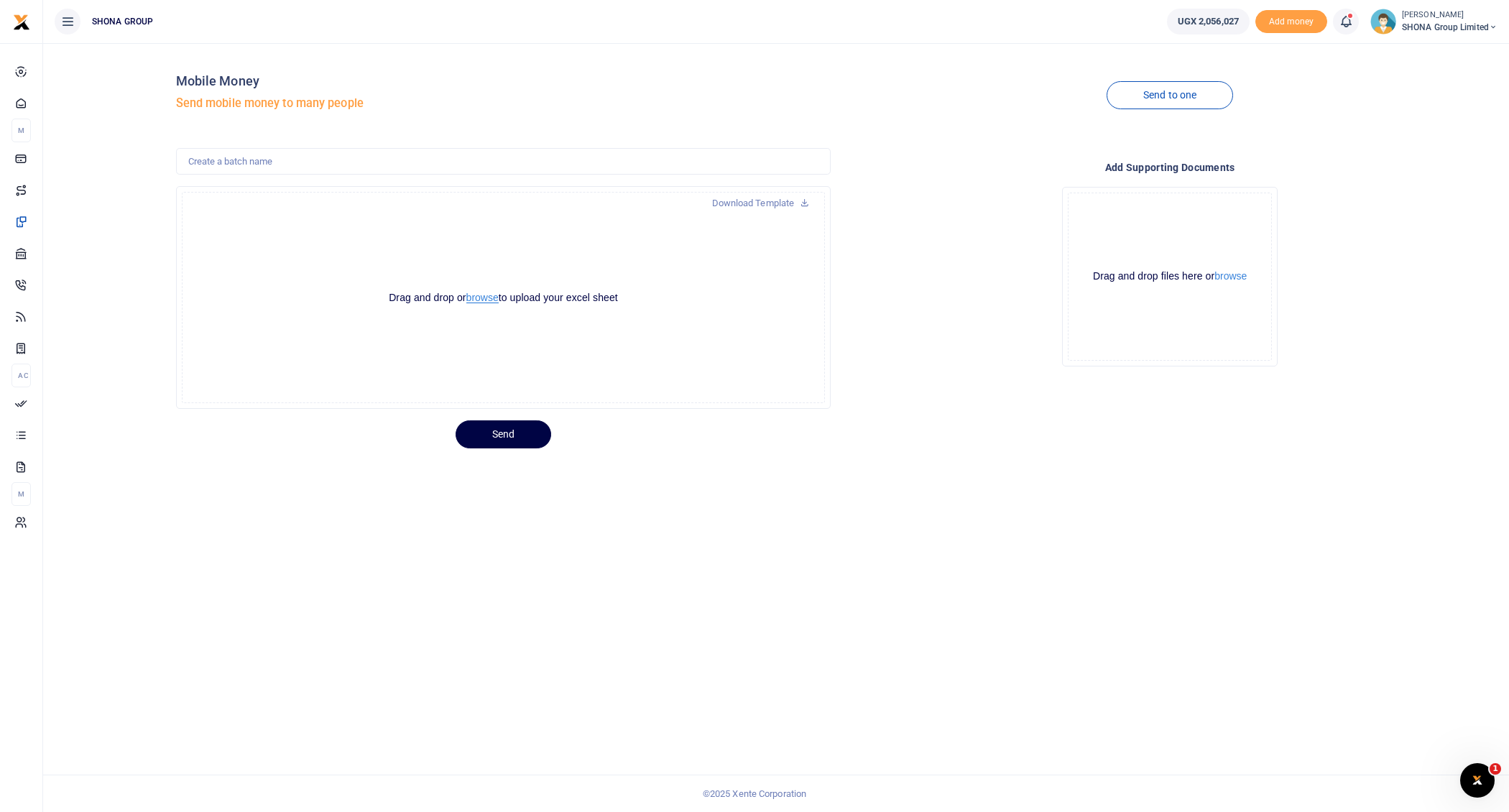
click at [485, 300] on button "browse" at bounding box center [482, 298] width 33 height 11
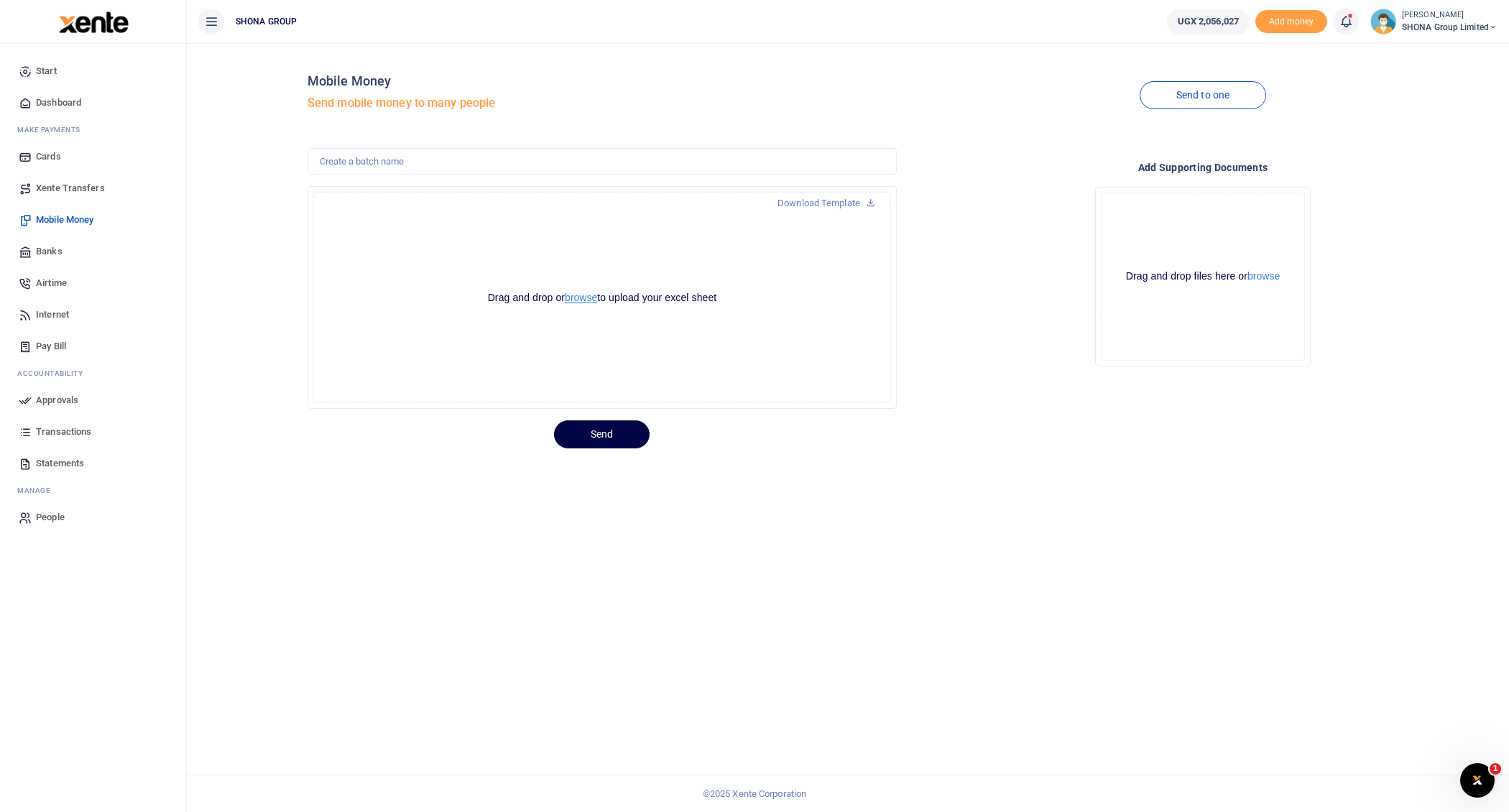
click at [578, 299] on button "browse" at bounding box center [580, 298] width 33 height 11
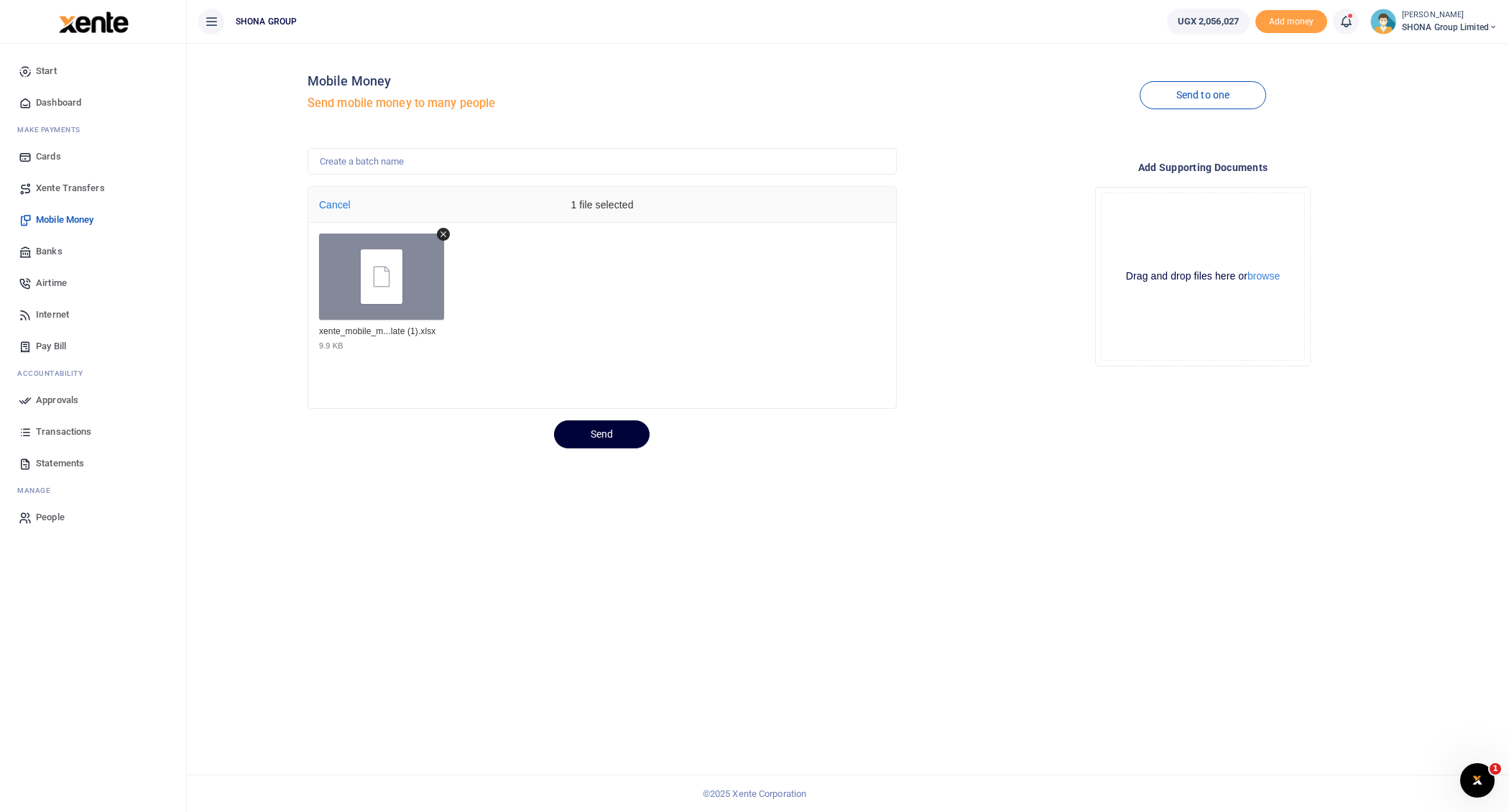
click at [619, 431] on button "Send" at bounding box center [602, 434] width 95 height 28
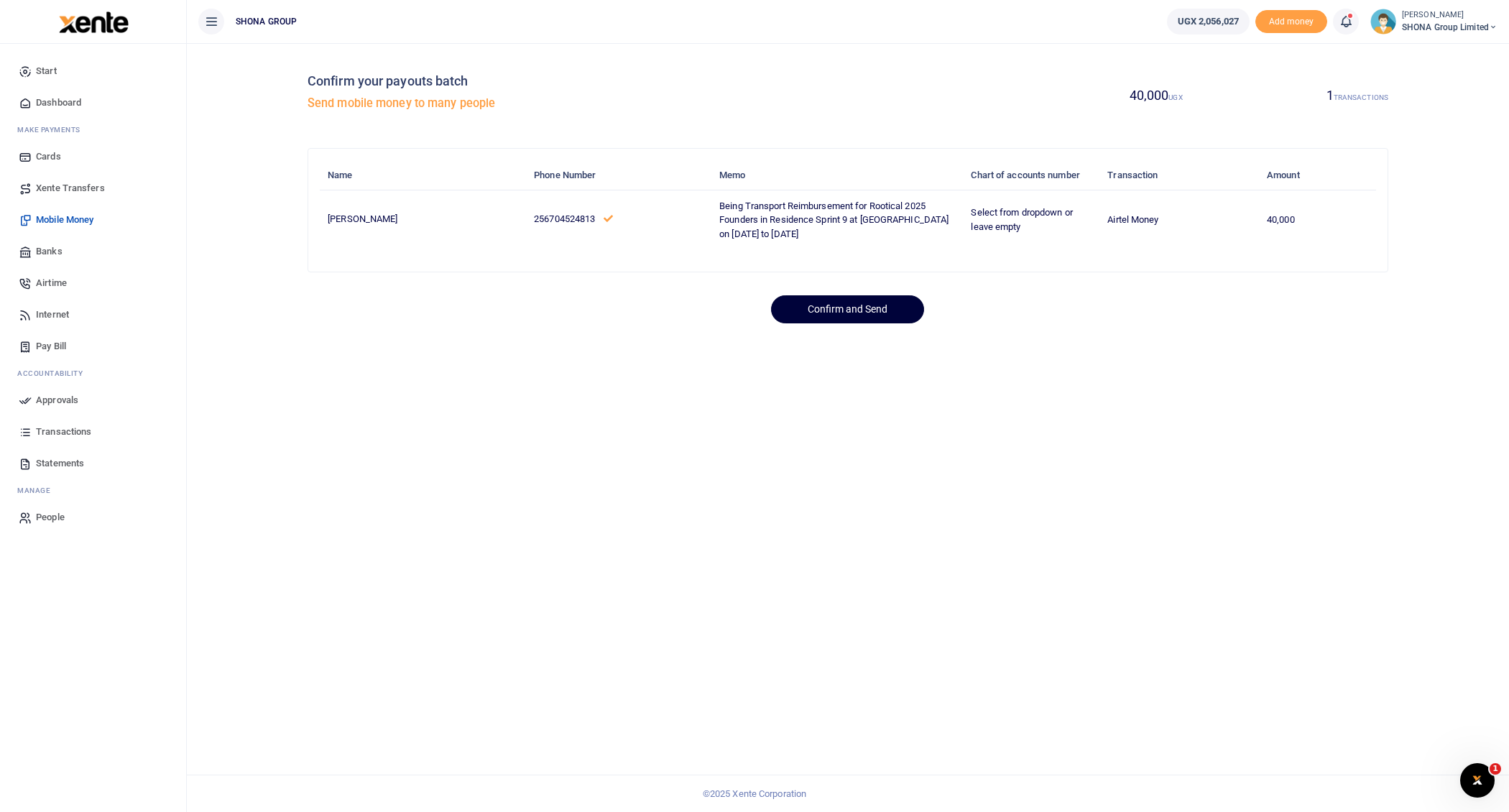
click at [875, 306] on button "Confirm and Send" at bounding box center [847, 309] width 153 height 28
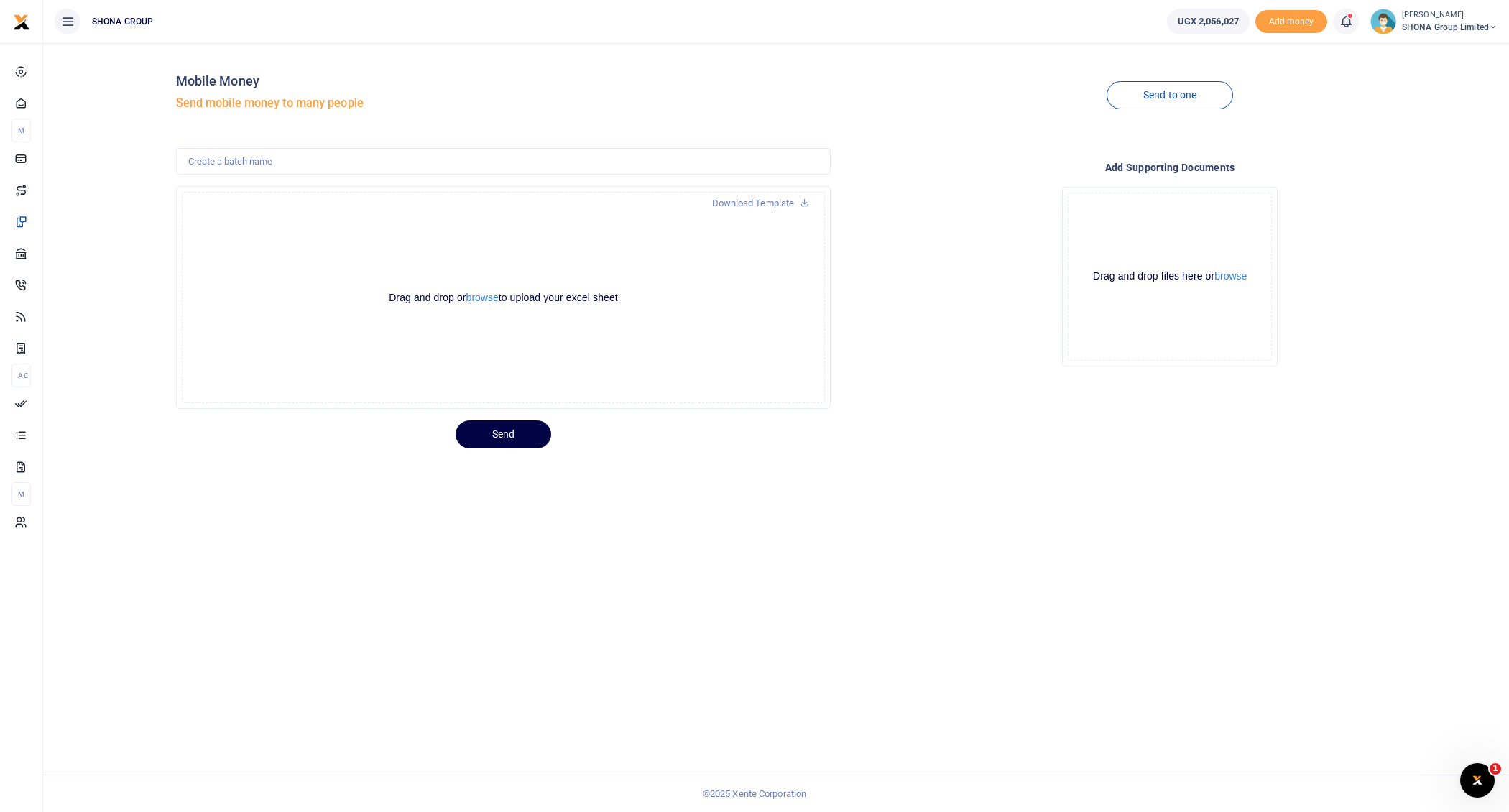
click at [479, 299] on button "browse" at bounding box center [482, 298] width 33 height 11
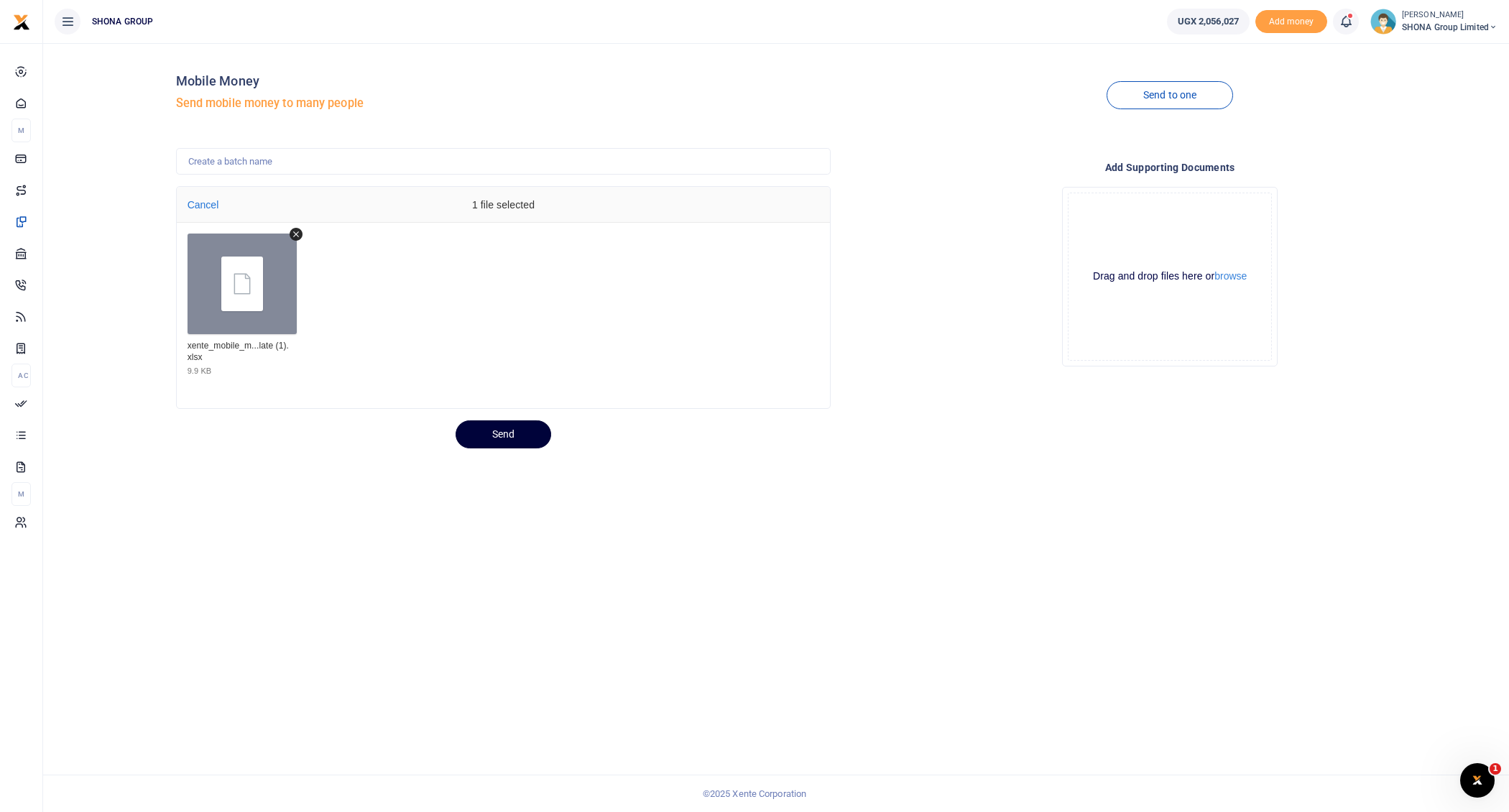
click at [511, 434] on button "Send" at bounding box center [504, 434] width 95 height 28
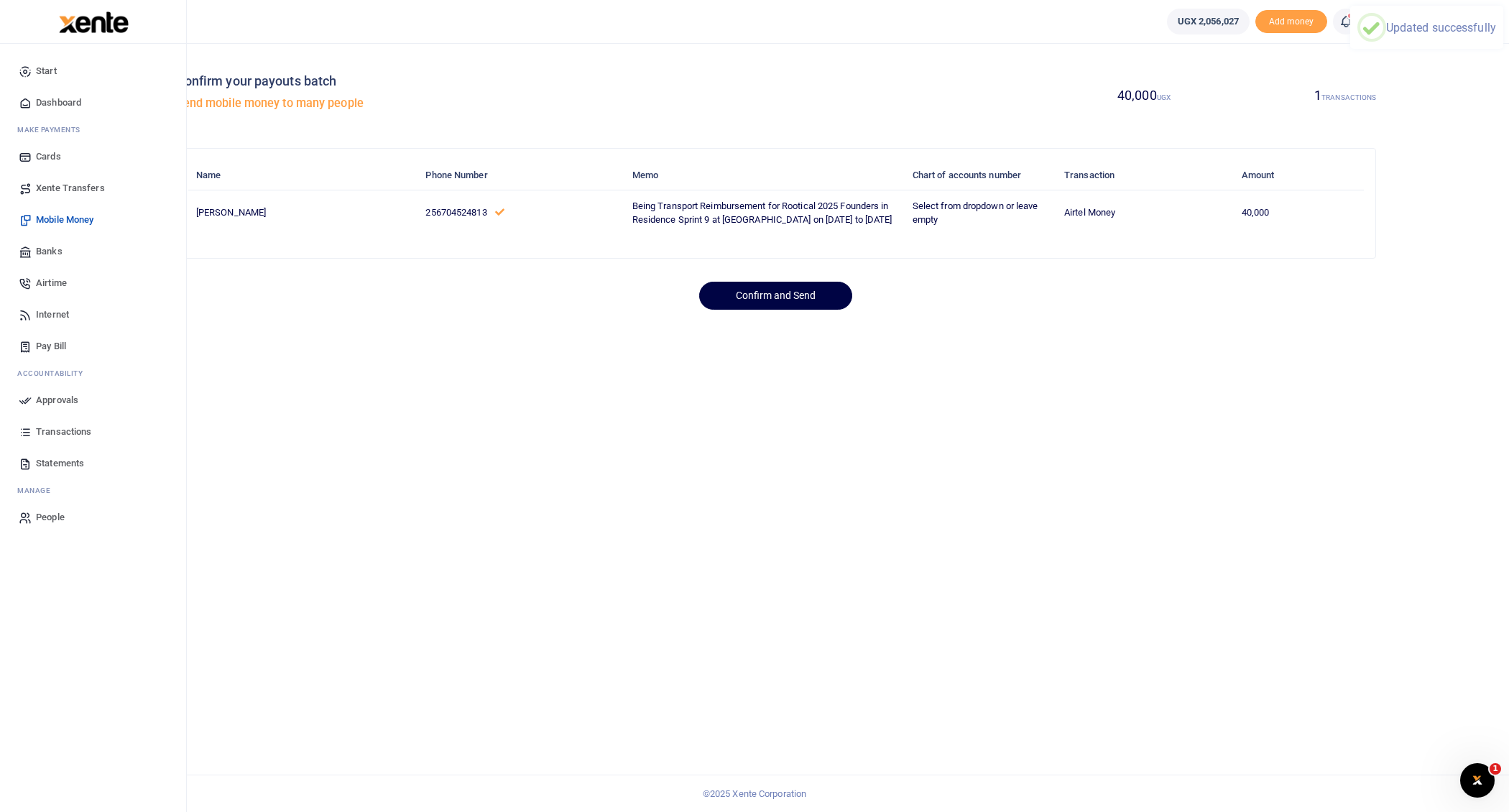
click at [51, 395] on span "Approvals" at bounding box center [56, 400] width 42 height 14
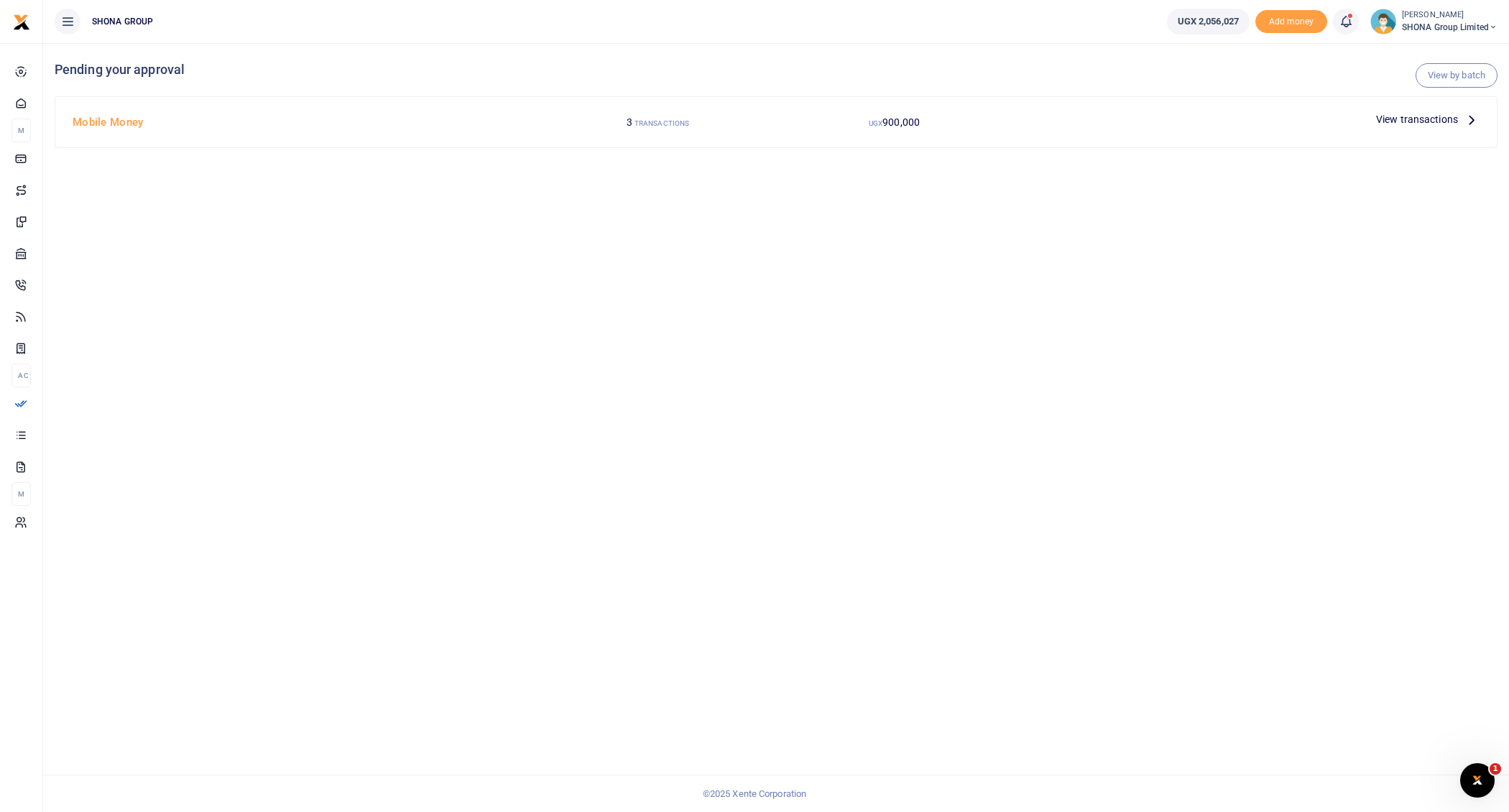
click at [1473, 114] on icon at bounding box center [1471, 119] width 16 height 16
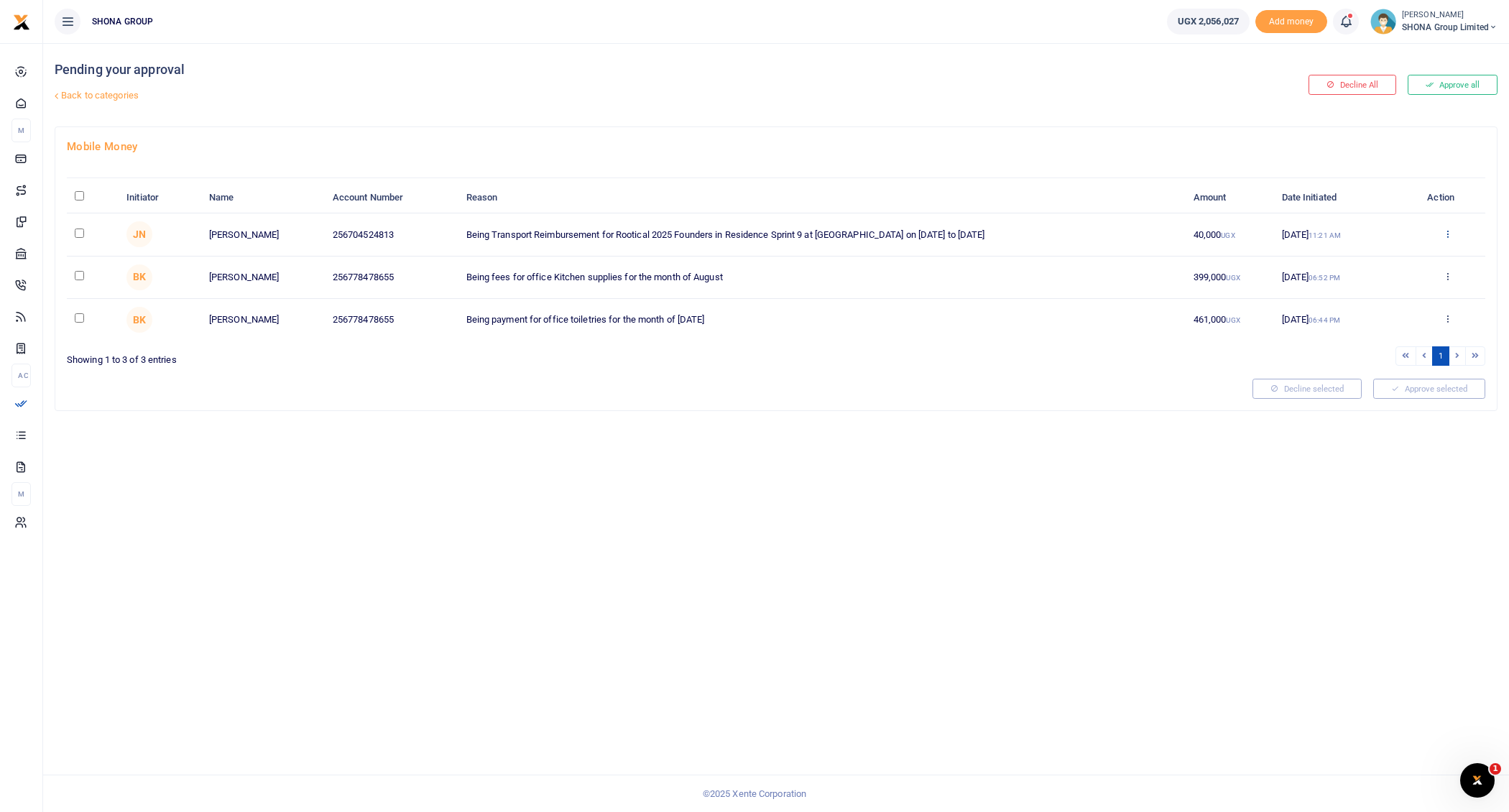
click at [1445, 232] on icon at bounding box center [1447, 234] width 9 height 10
click at [1407, 254] on link "Approve" at bounding box center [1394, 257] width 113 height 21
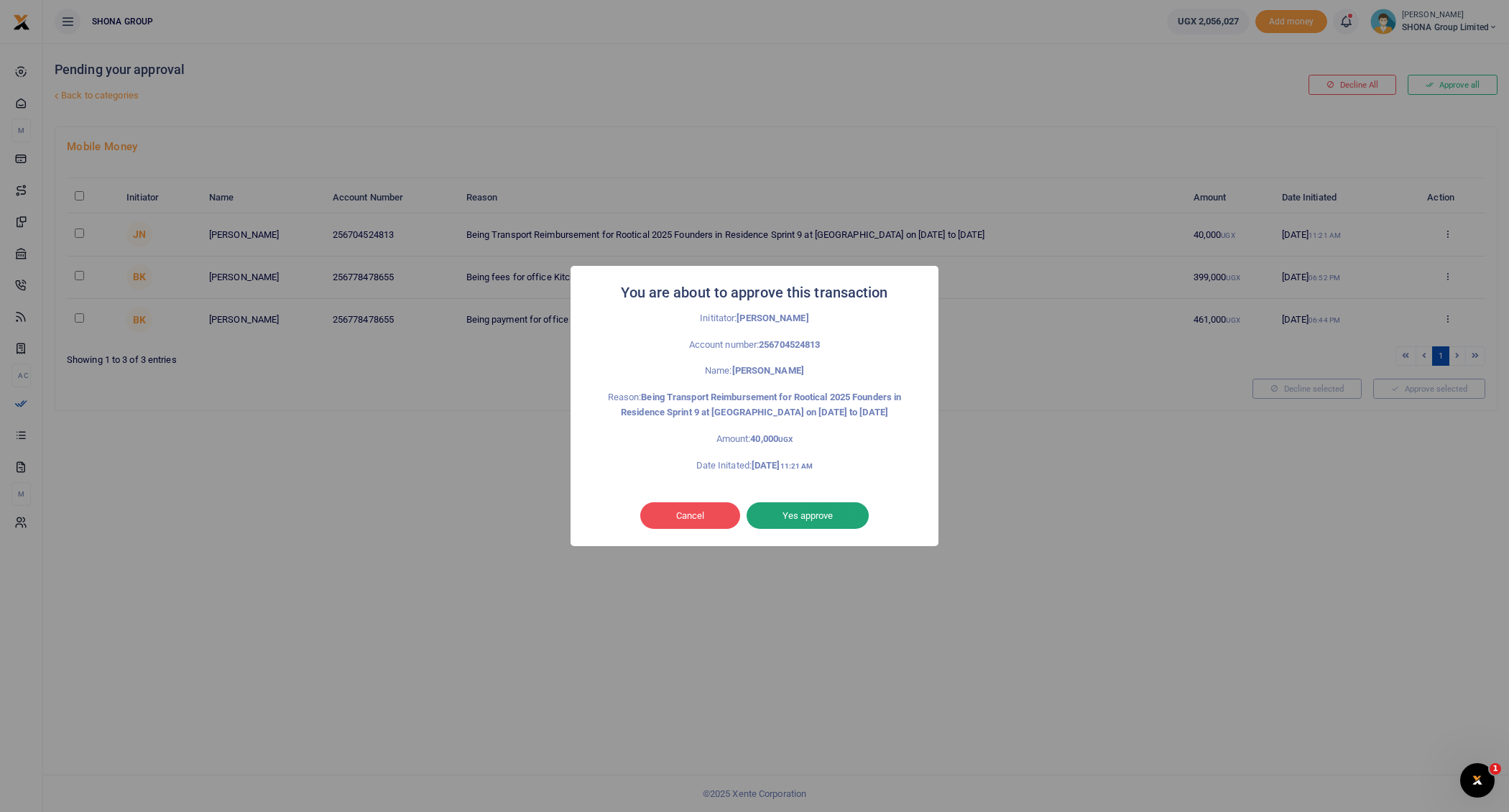
click at [818, 518] on button "Yes approve" at bounding box center [807, 515] width 122 height 27
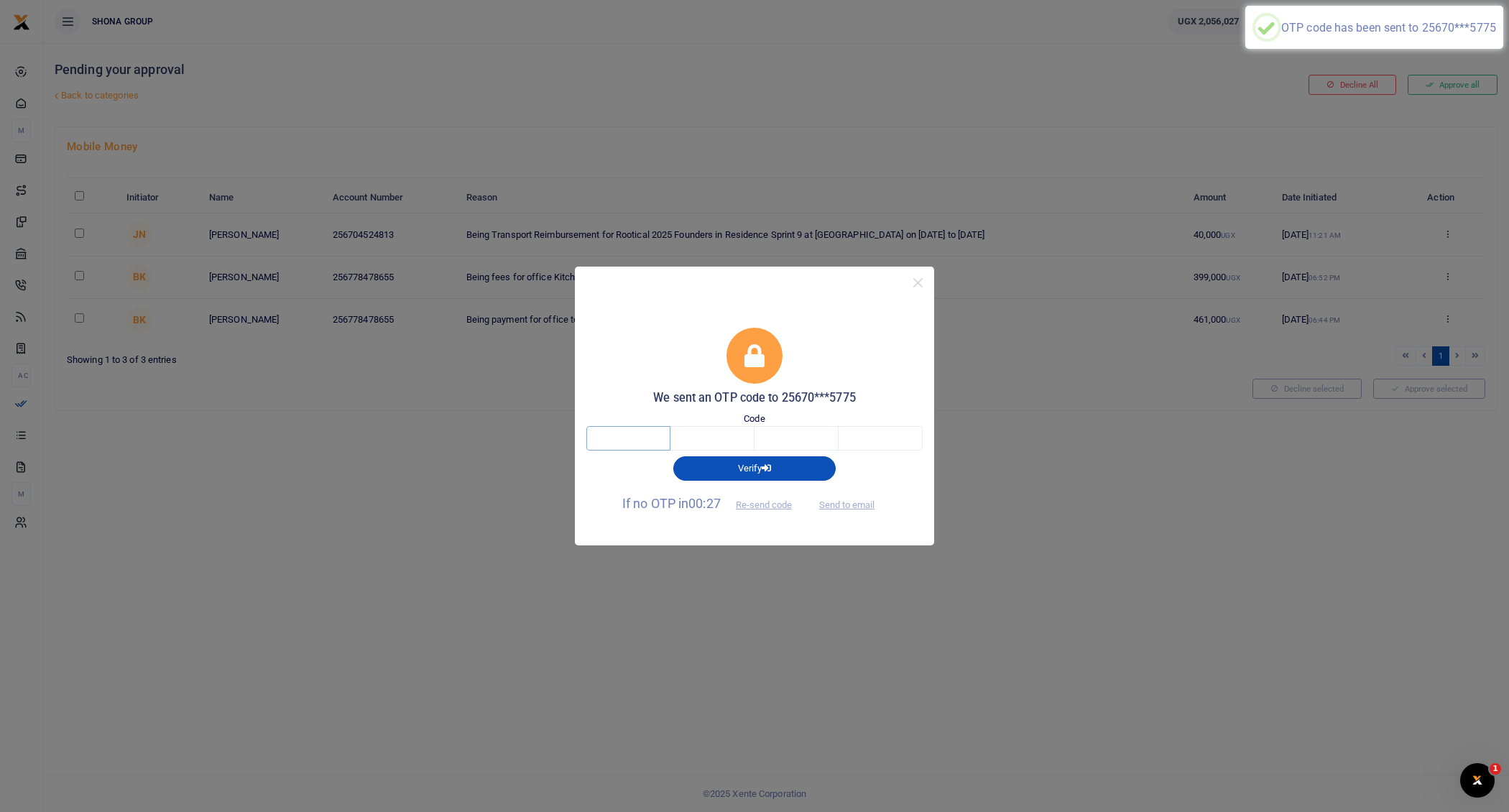
click at [649, 431] on input "text" at bounding box center [628, 438] width 84 height 24
type input "3"
type input "8"
type input "0"
type input "9"
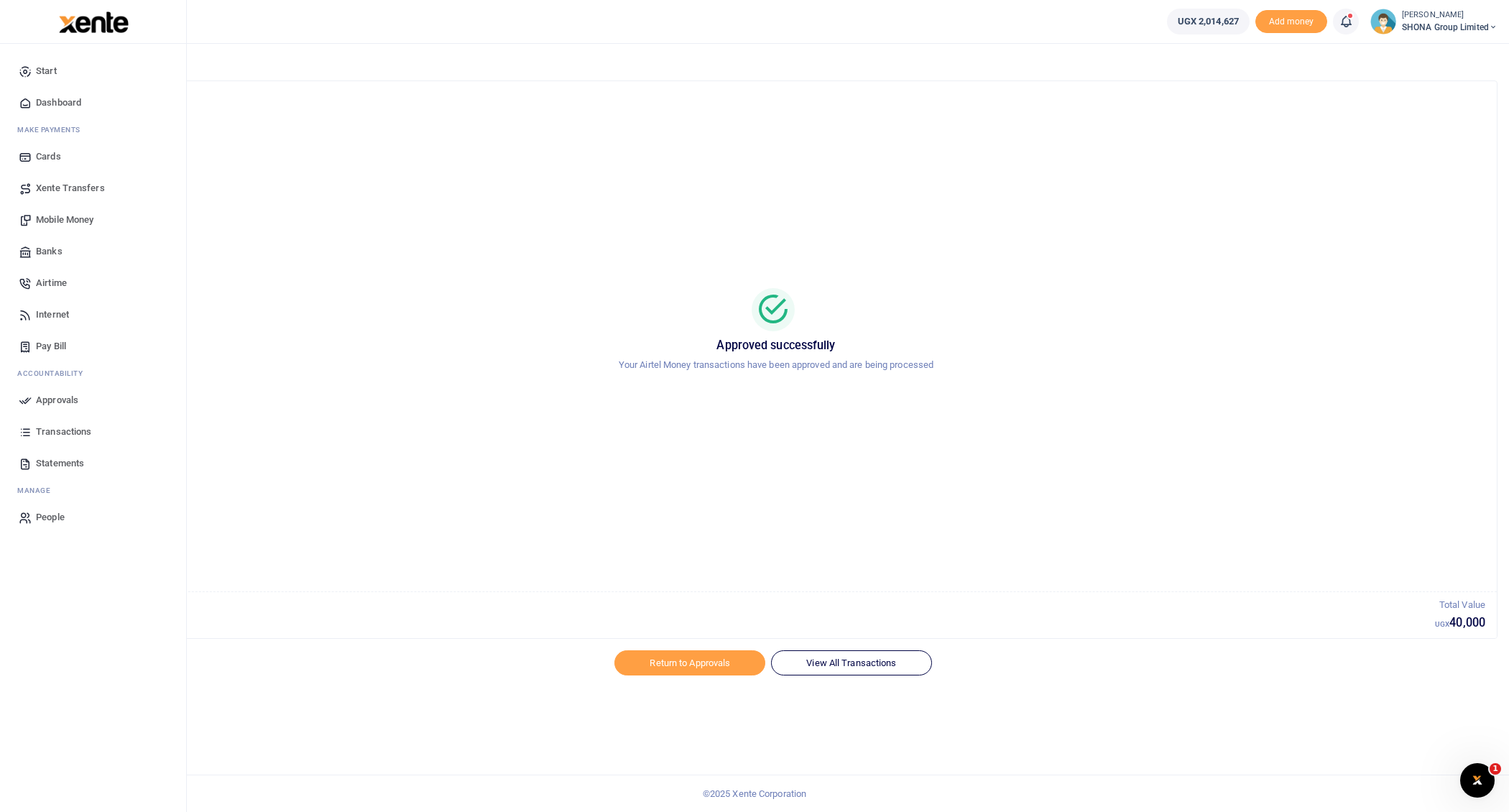
click at [60, 428] on span "Transactions" at bounding box center [63, 431] width 55 height 14
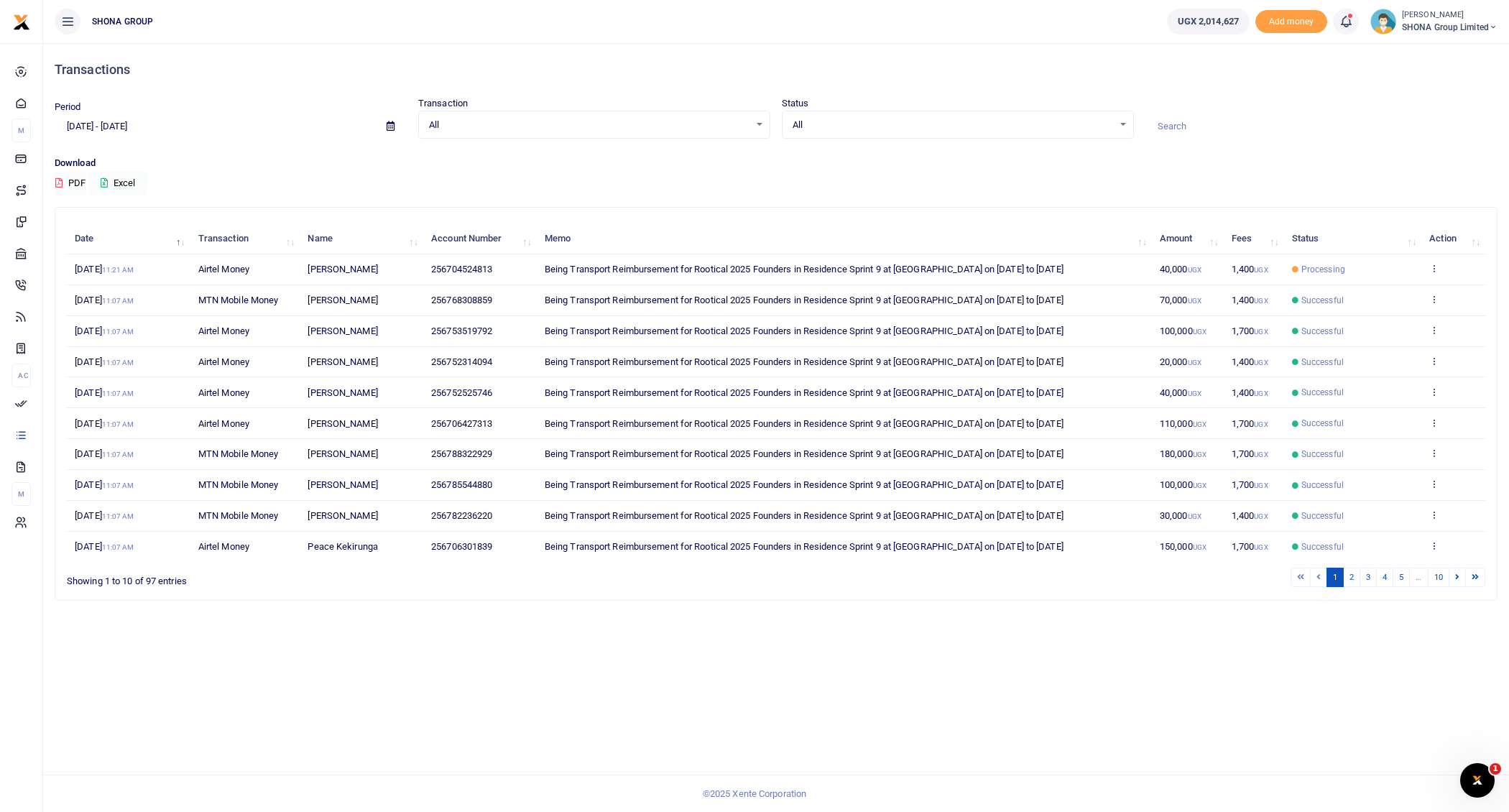
click at [133, 127] on input "[DATE] - [DATE]" at bounding box center [214, 126] width 320 height 24
click at [85, 157] on li "[DATE]" at bounding box center [106, 156] width 101 height 22
type input "[DATE] - [DATE]"
click at [1444, 571] on link "2" at bounding box center [1441, 577] width 17 height 20
